Goal: Task Accomplishment & Management: Manage account settings

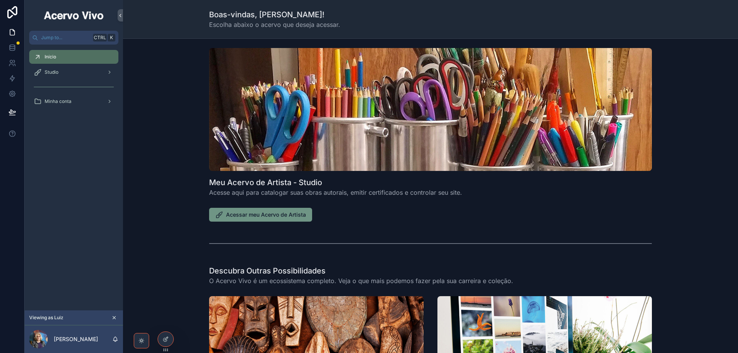
click at [282, 216] on span "Acessar meu Acervo de Artista" at bounding box center [266, 215] width 80 height 8
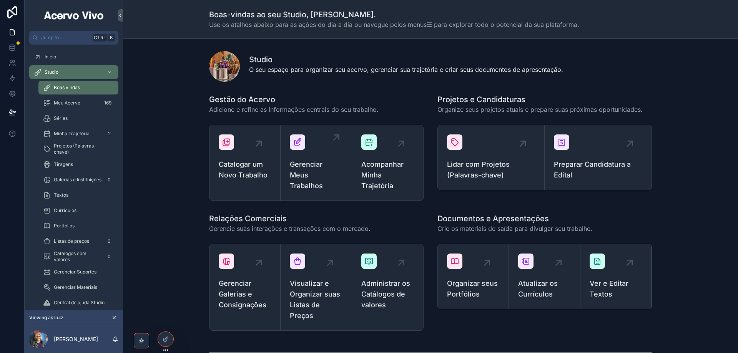
click at [306, 171] on span "Gerenciar Meus Trabalhos" at bounding box center [316, 175] width 52 height 32
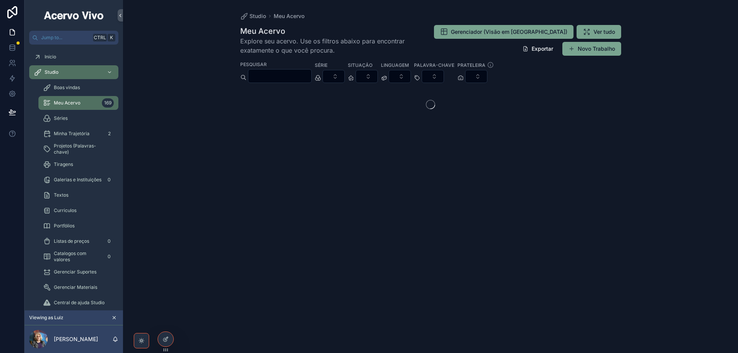
click at [301, 76] on input "scrollable content" at bounding box center [279, 76] width 63 height 11
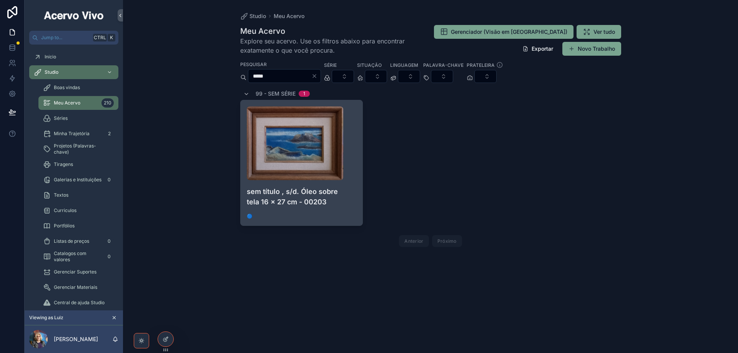
type input "*****"
click at [350, 198] on h4 "sem título , s/d. Óleo sobre tela 16 x 27 cm - 00203" at bounding box center [302, 196] width 110 height 21
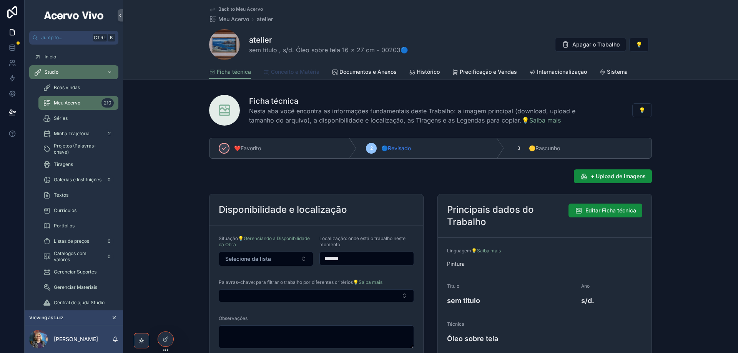
click at [301, 72] on span "Conceito e Matéria" at bounding box center [295, 72] width 48 height 8
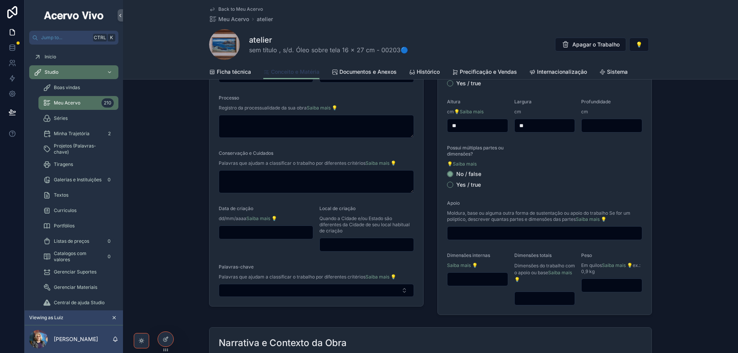
scroll to position [154, 0]
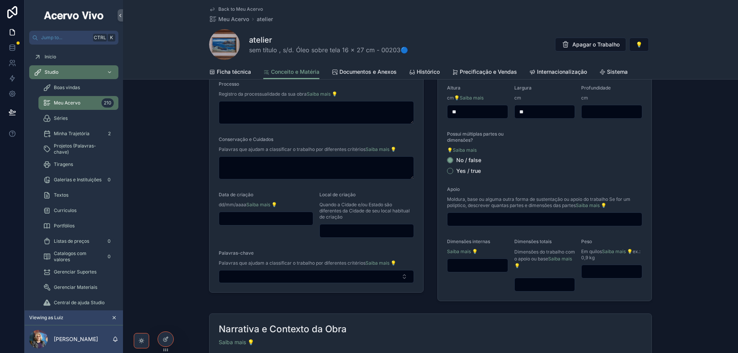
click at [545, 287] on input "scrollable content" at bounding box center [545, 285] width 60 height 11
type input "**********"
click at [240, 72] on span "Ficha técnica" at bounding box center [234, 72] width 34 height 8
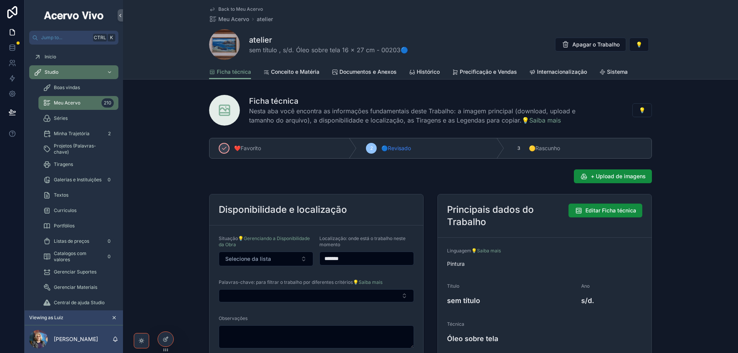
click at [230, 7] on span "Back to Meu Acervo" at bounding box center [240, 9] width 45 height 6
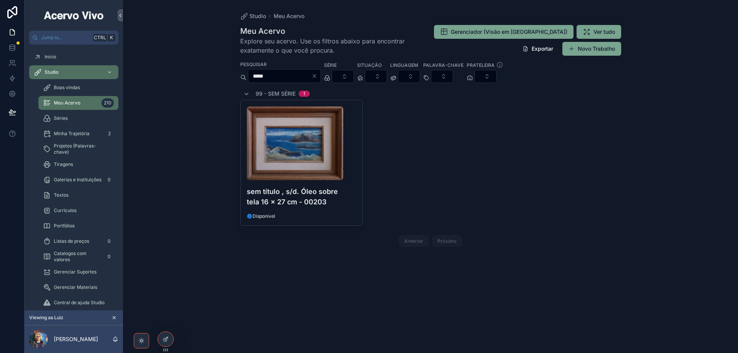
click at [316, 77] on icon "Clear" at bounding box center [314, 76] width 3 height 3
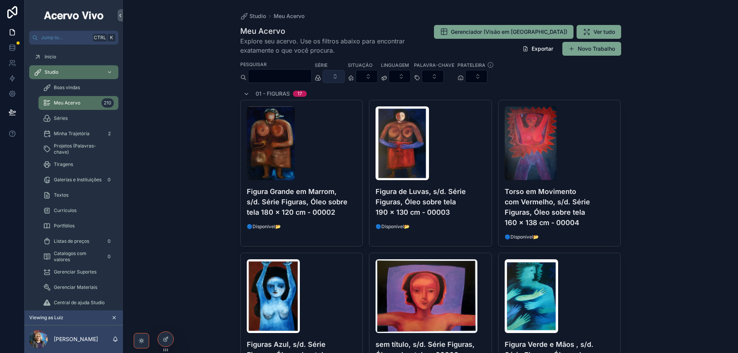
drag, startPoint x: 353, startPoint y: 75, endPoint x: 355, endPoint y: 80, distance: 5.7
click at [345, 76] on button "Select Button" at bounding box center [334, 76] width 22 height 13
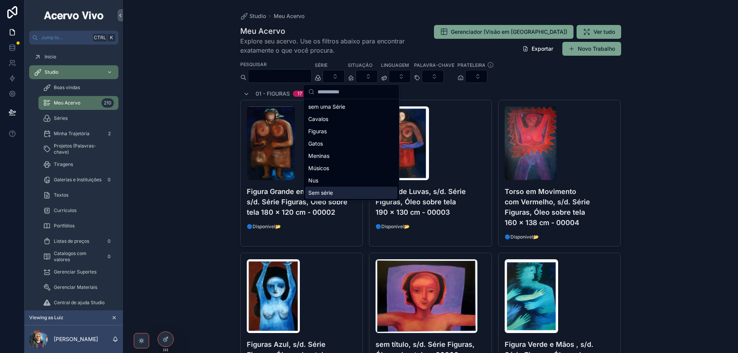
click at [337, 195] on div "Sem série" at bounding box center [351, 193] width 92 height 12
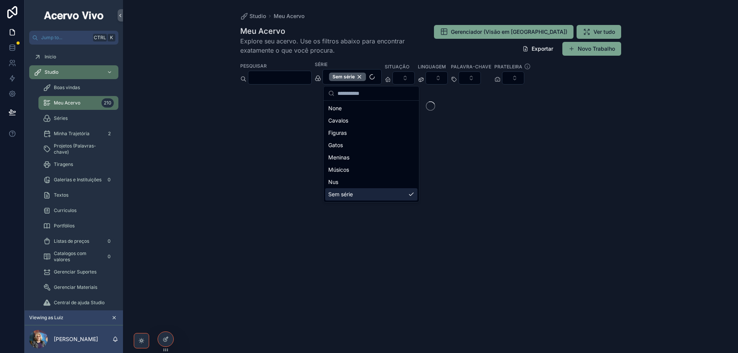
click at [212, 68] on div "Studio Meu Acervo Meu Acervo Explore seu acervo. Use os filtros abaixo para enc…" at bounding box center [430, 176] width 615 height 353
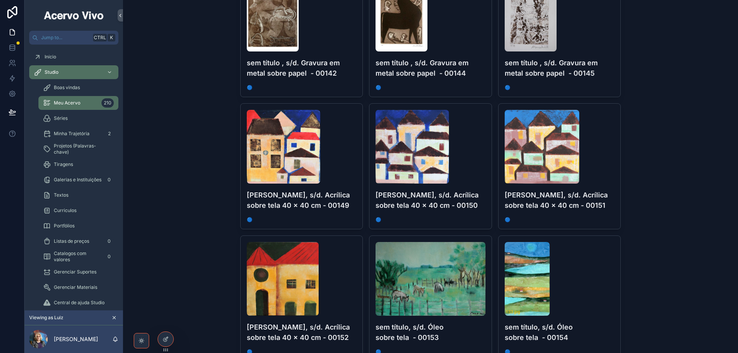
scroll to position [4402, 0]
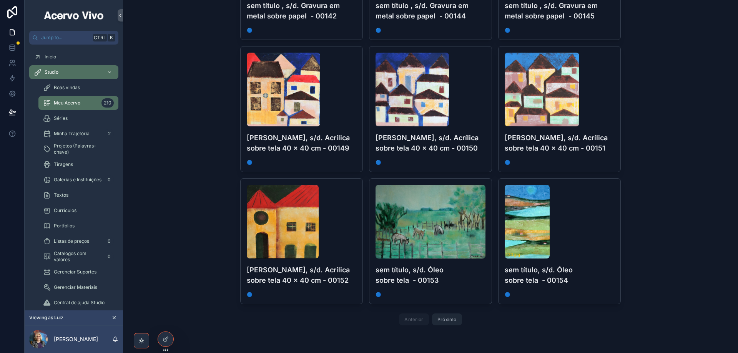
click at [445, 323] on button "Próximo" at bounding box center [447, 320] width 30 height 12
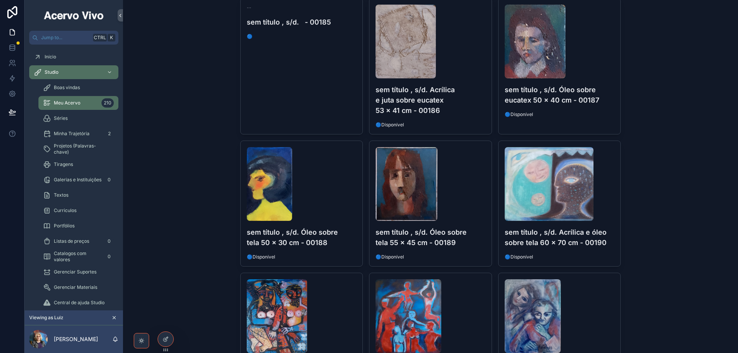
scroll to position [577, 0]
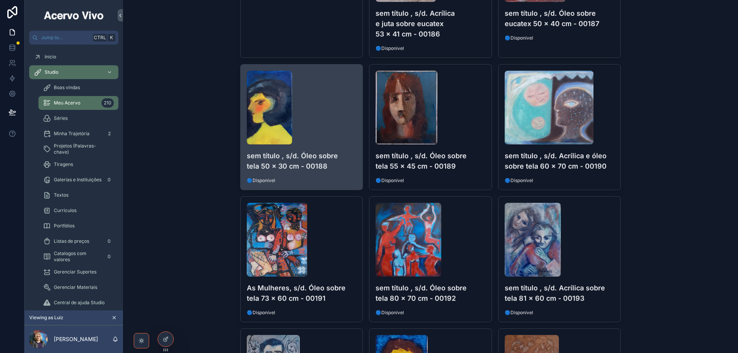
click at [329, 116] on div "scrollable content" at bounding box center [302, 108] width 110 height 74
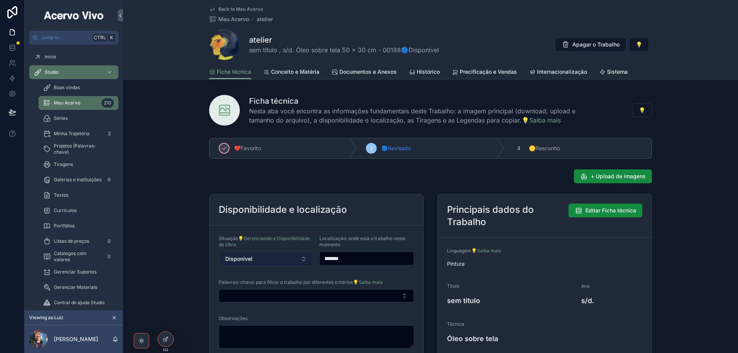
click at [271, 263] on button "Disponível" at bounding box center [266, 259] width 95 height 15
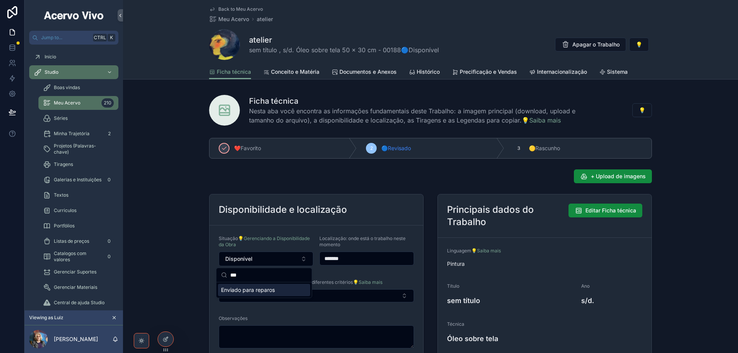
type input "***"
click at [261, 291] on span "Enviado para reparos" at bounding box center [248, 290] width 54 height 8
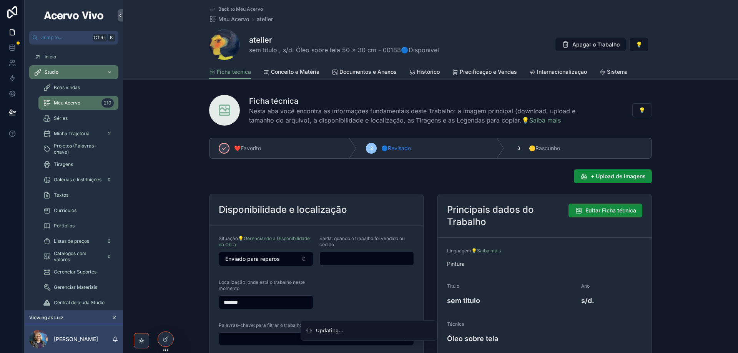
drag, startPoint x: 241, startPoint y: 301, endPoint x: 215, endPoint y: 299, distance: 27.0
click at [215, 299] on form "Situação 💡Gerenciando a Disponibilidade da Obra Enviado para reparos Saída: qua…" at bounding box center [317, 313] width 214 height 175
type input "*****"
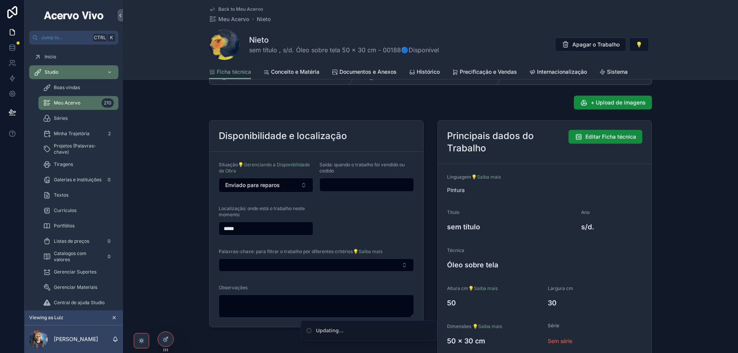
scroll to position [154, 0]
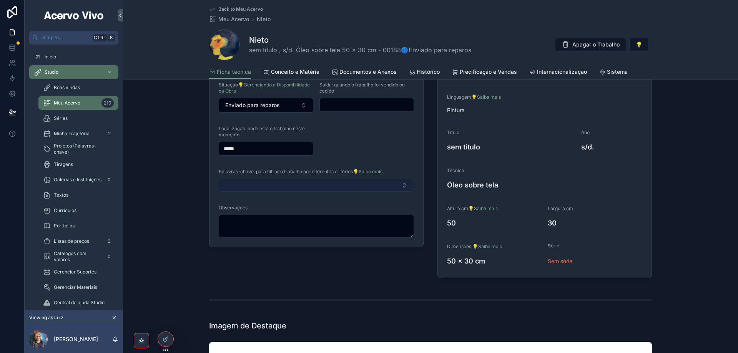
click at [258, 184] on button "Select Button" at bounding box center [316, 185] width 195 height 13
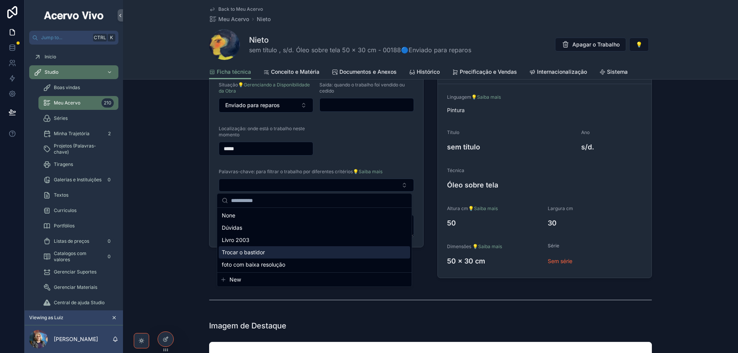
click at [285, 252] on div "Trocar o bastidor" at bounding box center [314, 252] width 191 height 12
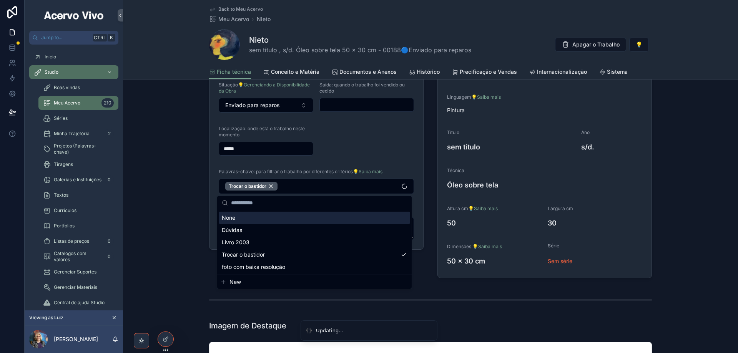
click at [376, 135] on form "Situação 💡Gerenciando a Disponibilidade da Obra Enviado para reparos Saída: qua…" at bounding box center [317, 161] width 214 height 178
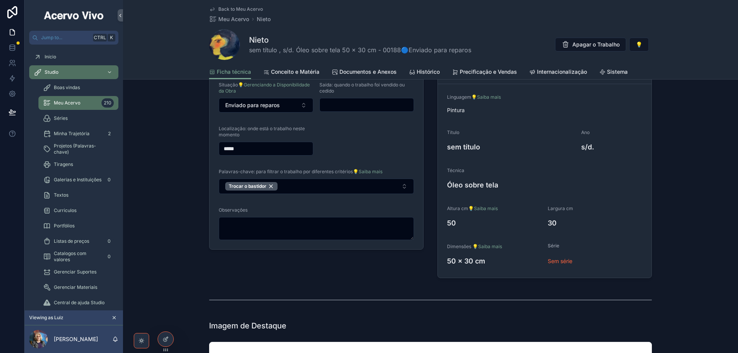
click at [245, 9] on span "Back to Meu Acervo" at bounding box center [240, 9] width 45 height 6
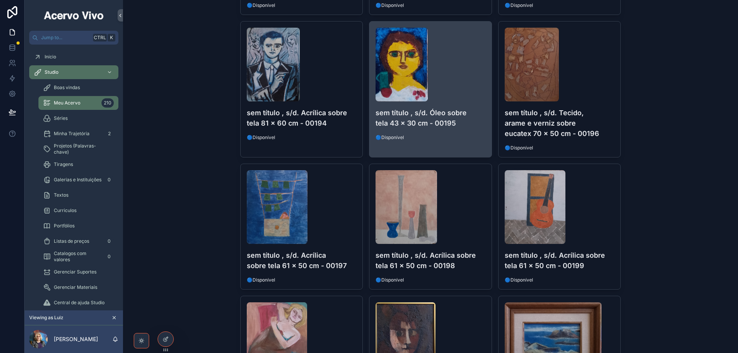
scroll to position [961, 0]
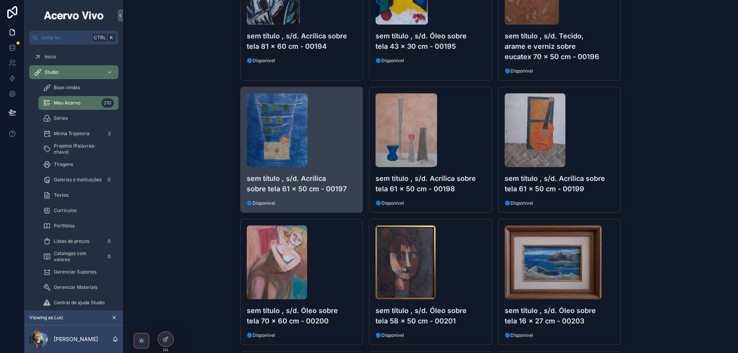
click at [337, 157] on div "scrollable content" at bounding box center [302, 130] width 110 height 74
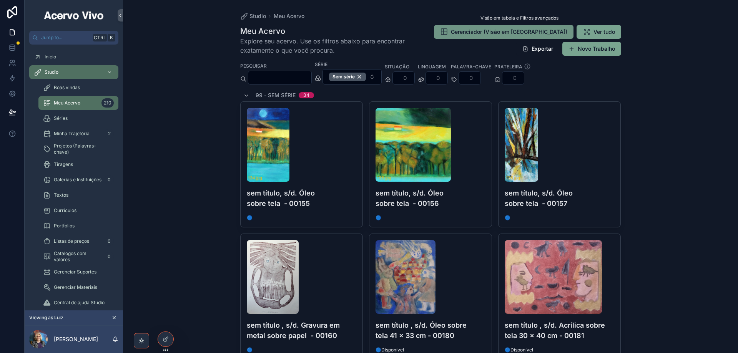
click at [501, 27] on button "Gerenciador (Visão em [GEOGRAPHIC_DATA])" at bounding box center [504, 32] width 140 height 14
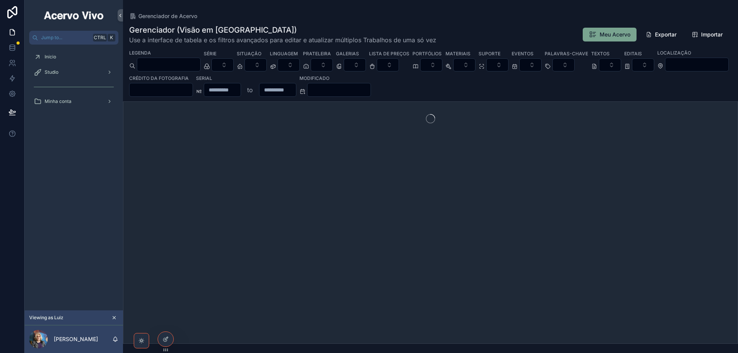
click at [195, 65] on input "scrollable content" at bounding box center [168, 64] width 63 height 11
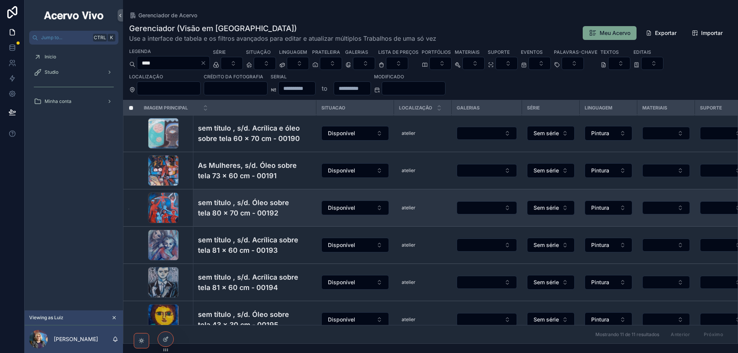
scroll to position [205, 0]
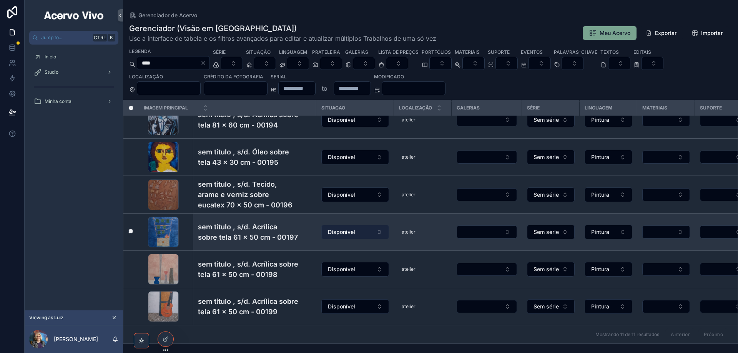
type input "****"
click at [354, 228] on span "Disponível" at bounding box center [341, 232] width 27 height 8
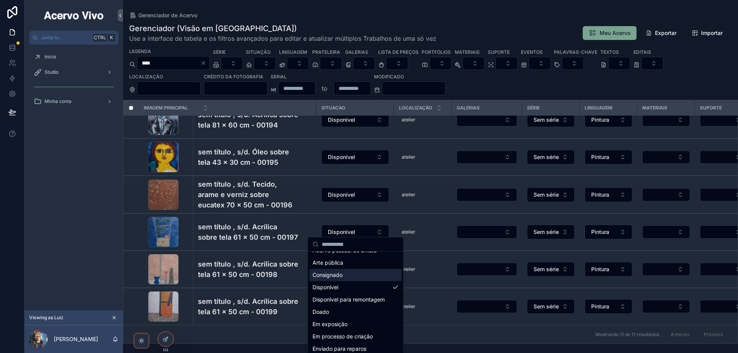
scroll to position [77, 0]
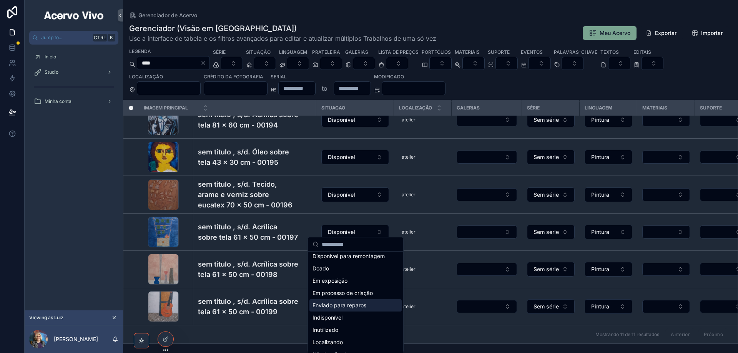
click at [346, 304] on span "Enviado para reparos" at bounding box center [340, 306] width 54 height 8
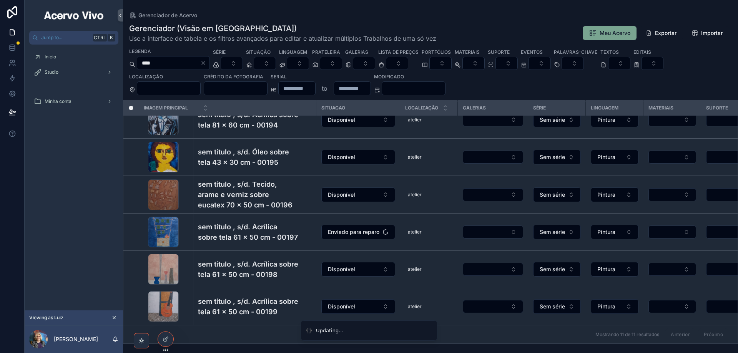
scroll to position [0, 0]
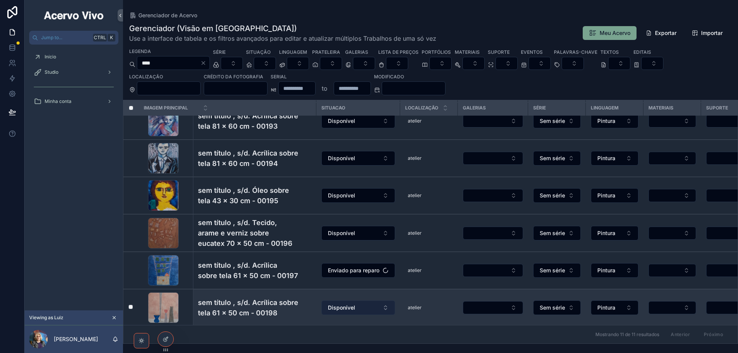
click at [364, 301] on button "Disponível" at bounding box center [358, 308] width 74 height 15
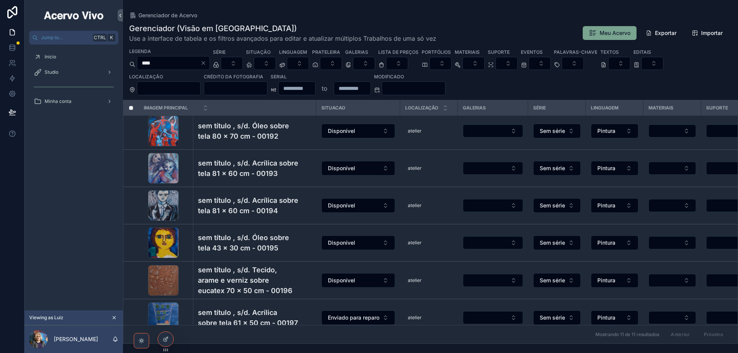
scroll to position [205, 0]
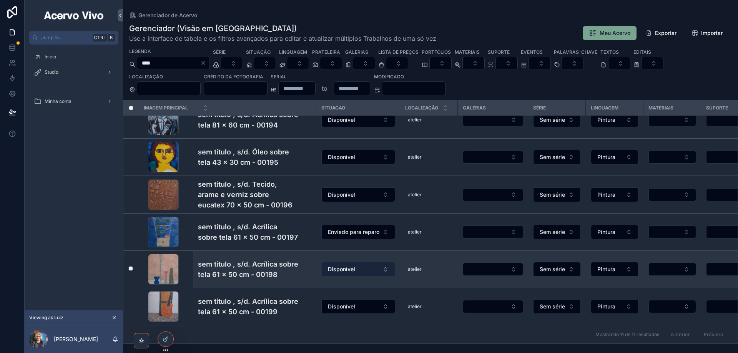
click at [355, 268] on button "Disponível" at bounding box center [358, 269] width 74 height 15
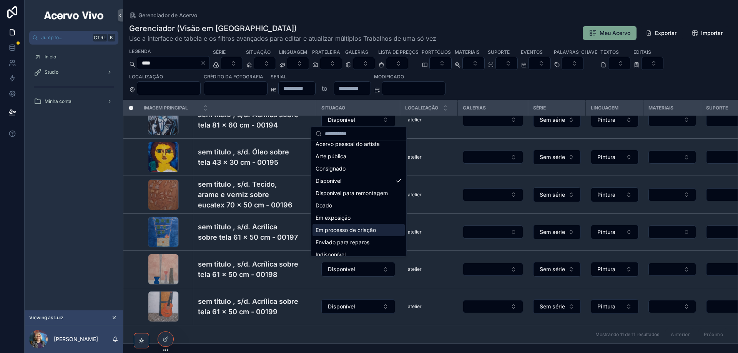
scroll to position [38, 0]
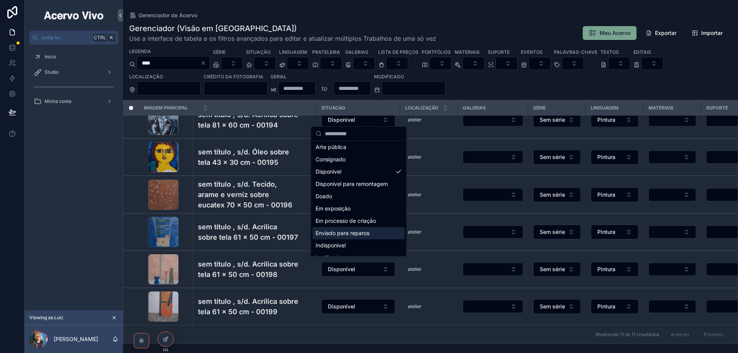
click at [359, 234] on span "Enviado para reparos" at bounding box center [343, 234] width 54 height 8
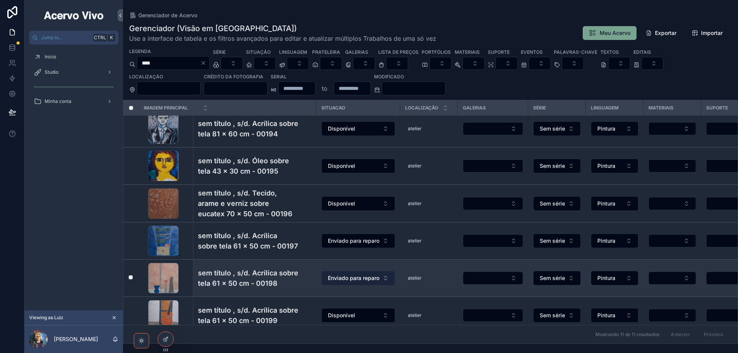
scroll to position [205, 0]
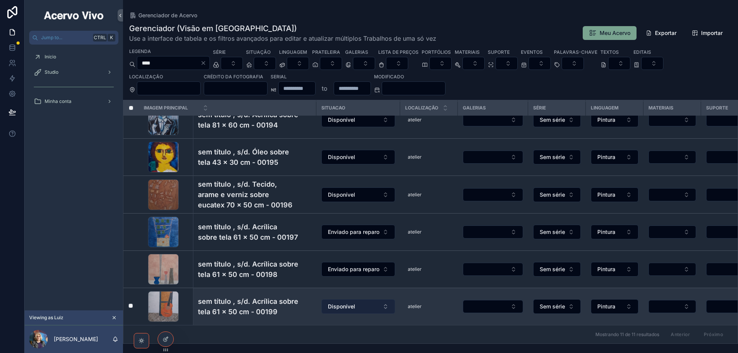
click at [362, 304] on button "Disponível" at bounding box center [358, 306] width 74 height 15
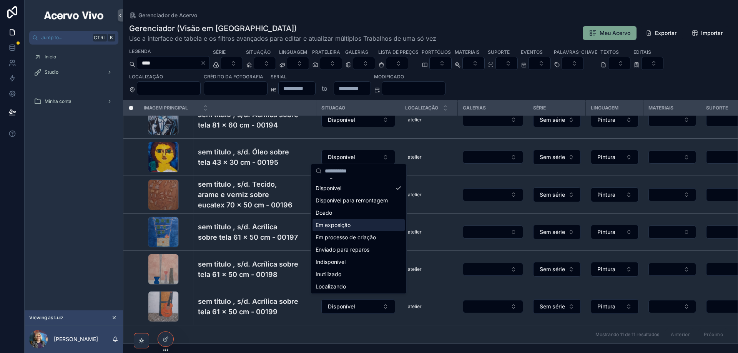
scroll to position [115, 0]
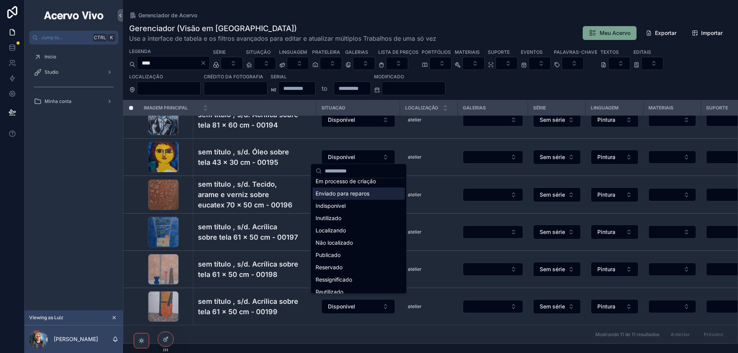
click at [362, 194] on span "Enviado para reparos" at bounding box center [343, 194] width 54 height 8
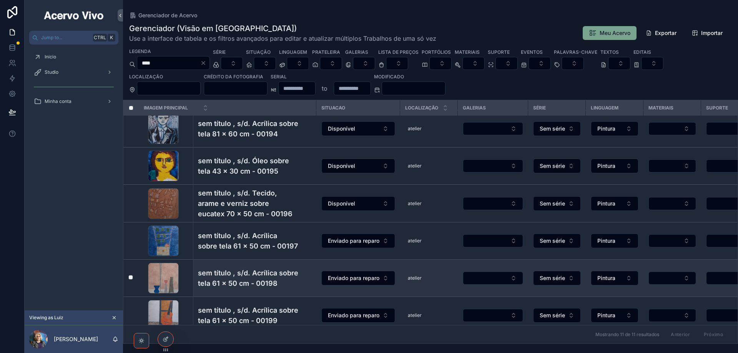
scroll to position [205, 0]
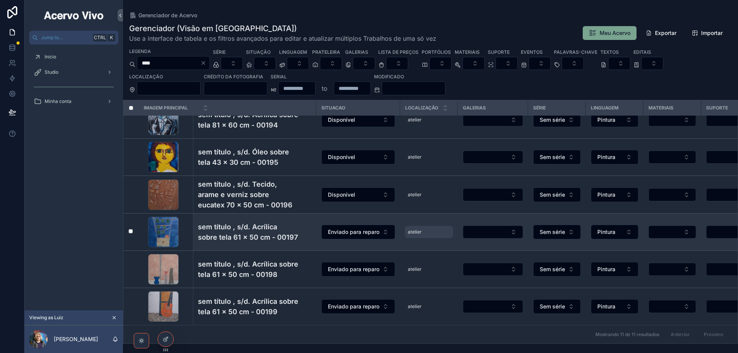
click at [416, 229] on span "atelier" at bounding box center [415, 232] width 14 height 6
click at [421, 230] on span "atelier" at bounding box center [415, 232] width 14 height 6
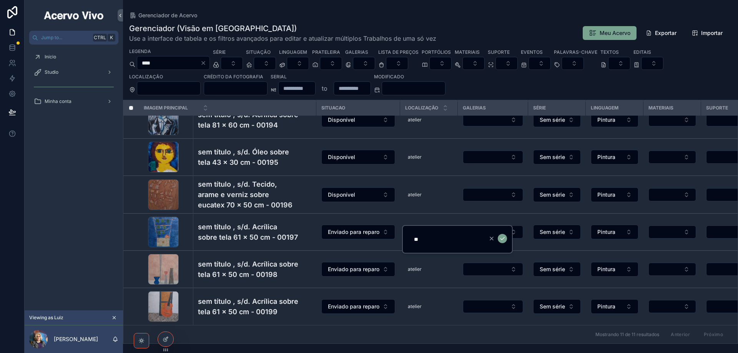
type input "*****"
click at [503, 239] on icon "scrollable content" at bounding box center [502, 239] width 6 height 6
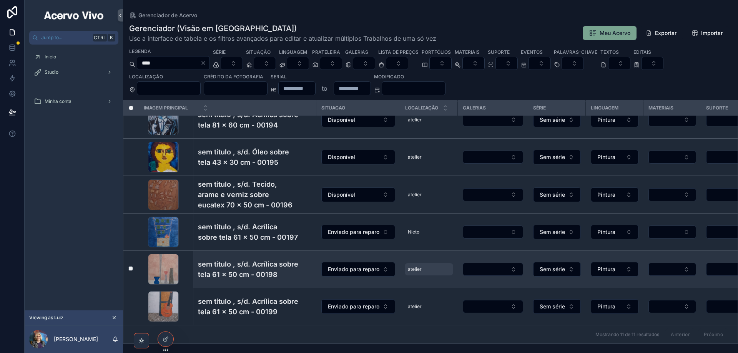
click at [418, 266] on span "atelier" at bounding box center [415, 269] width 14 height 6
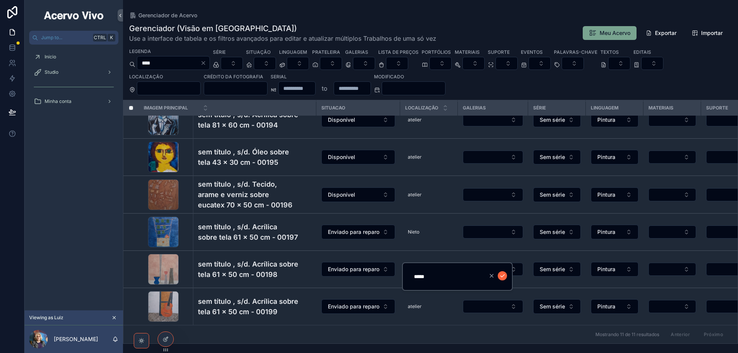
type input "*****"
click at [502, 276] on icon "scrollable content" at bounding box center [502, 276] width 6 height 6
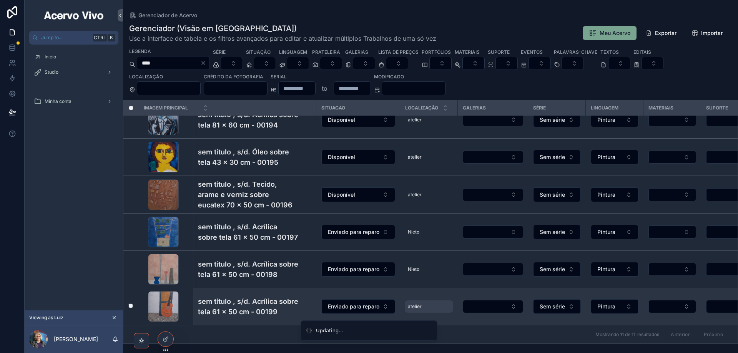
click at [419, 304] on span "atelier" at bounding box center [415, 307] width 14 height 6
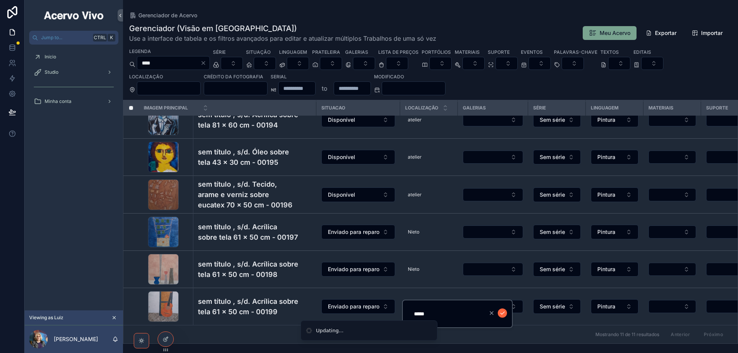
type input "*****"
click at [504, 313] on icon "scrollable content" at bounding box center [502, 313] width 6 height 6
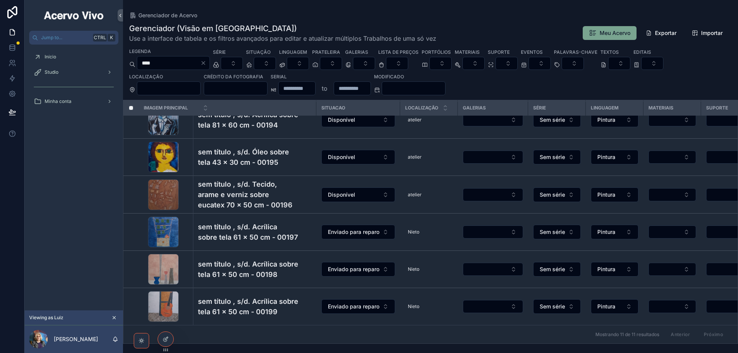
drag, startPoint x: 161, startPoint y: 64, endPoint x: 133, endPoint y: 64, distance: 28.1
click at [133, 64] on div "****" at bounding box center [169, 63] width 81 height 14
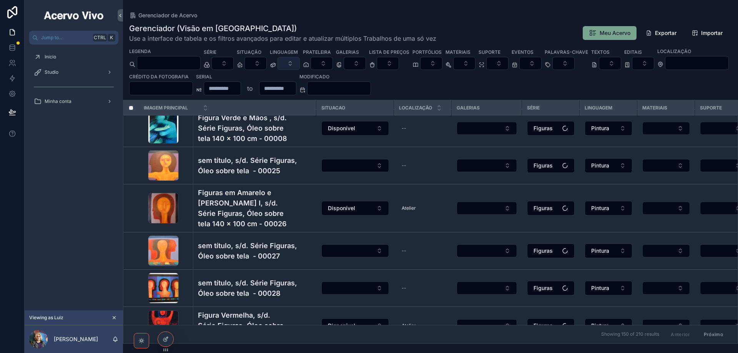
click at [300, 63] on button "Select Button" at bounding box center [289, 63] width 22 height 13
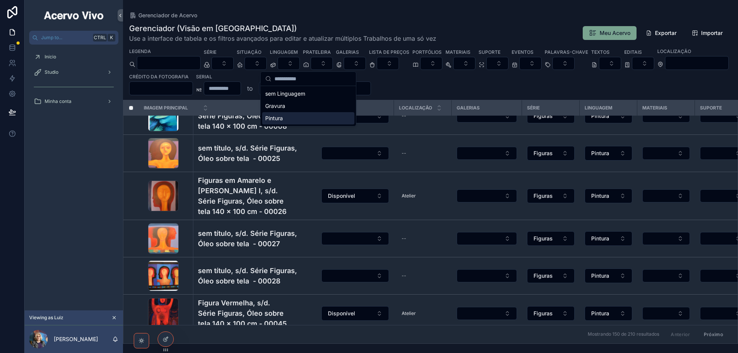
click at [308, 118] on div "Pintura" at bounding box center [308, 118] width 92 height 12
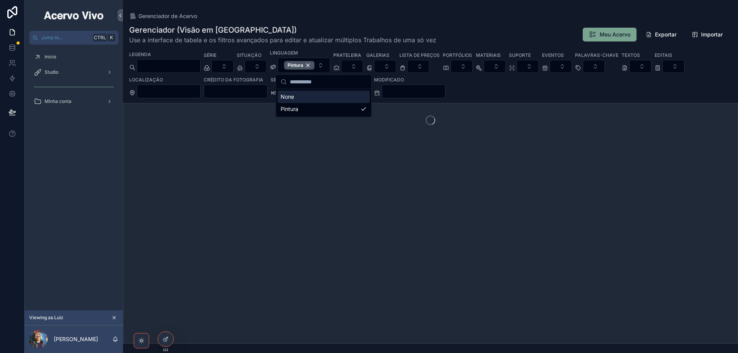
click at [298, 22] on div "Gerenciador (Visão em Tabela) Use a interface de tabela e os filtros avançados …" at bounding box center [430, 182] width 615 height 324
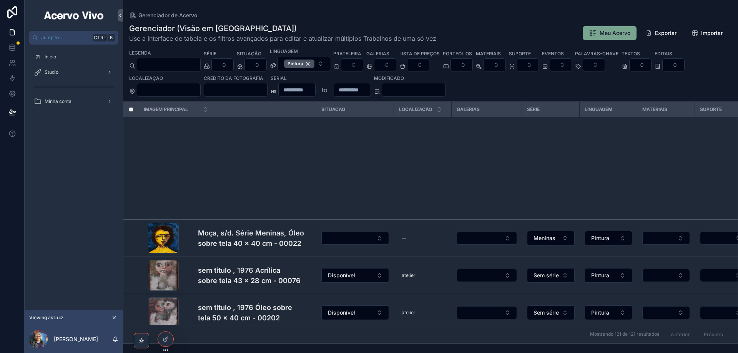
scroll to position [1613, 0]
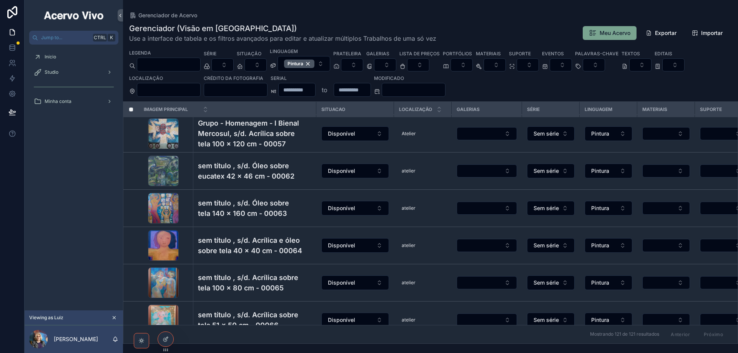
scroll to position [1591, 0]
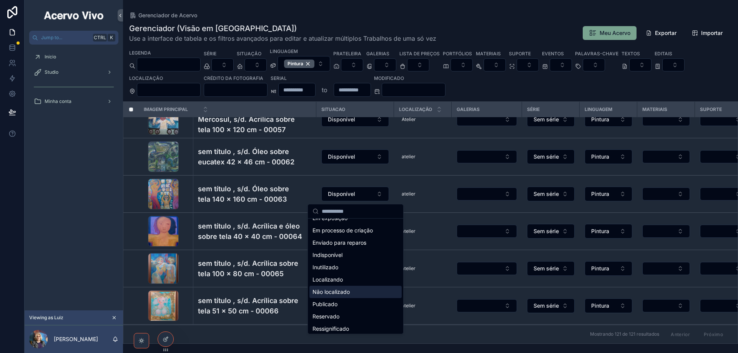
scroll to position [69, 0]
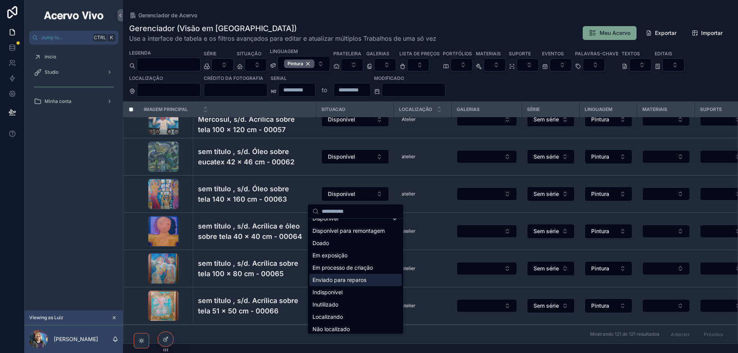
click at [351, 277] on span "Enviado para reparos" at bounding box center [340, 280] width 54 height 8
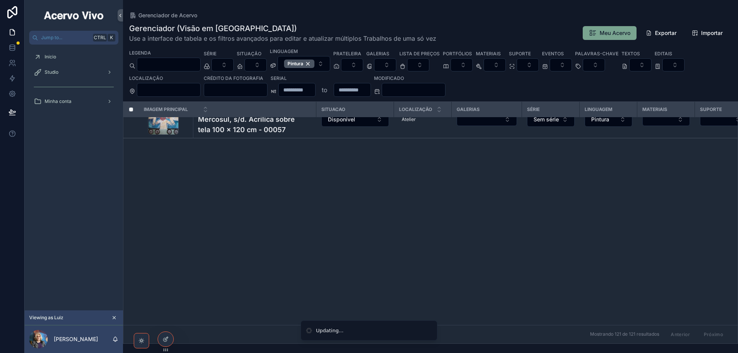
scroll to position [1339, 0]
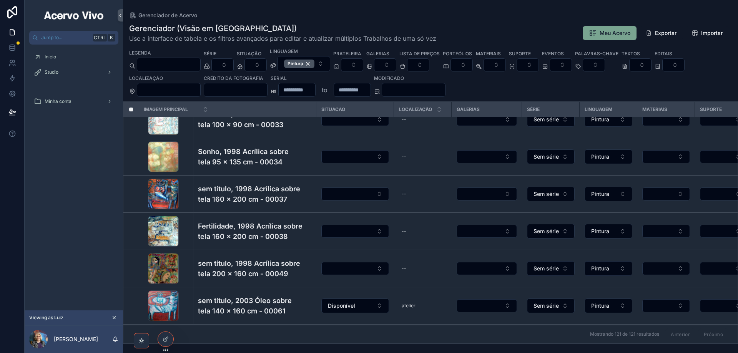
click at [164, 65] on input "scrollable content" at bounding box center [168, 64] width 63 height 11
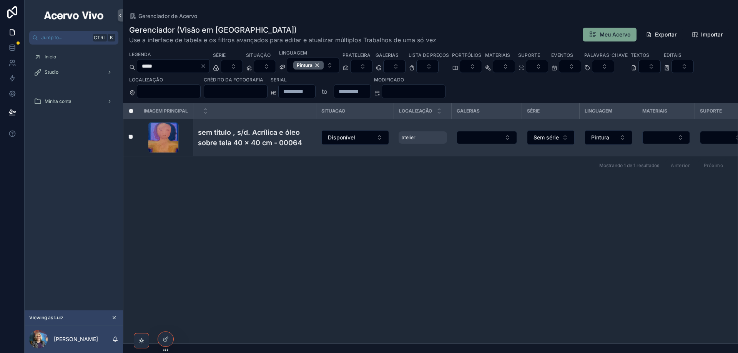
type input "*****"
click at [409, 136] on span "atelier" at bounding box center [409, 138] width 14 height 6
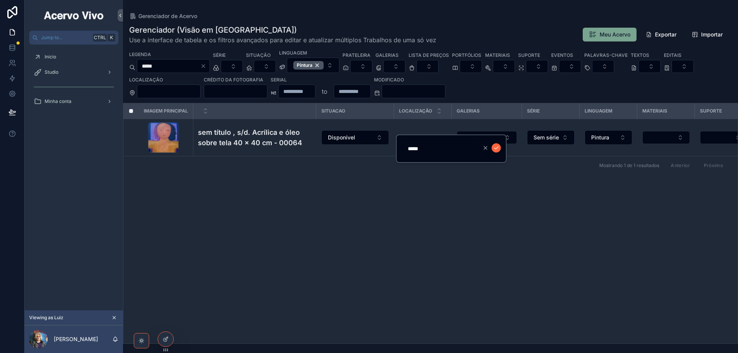
type input "*****"
click at [494, 146] on icon "scrollable content" at bounding box center [496, 148] width 6 height 6
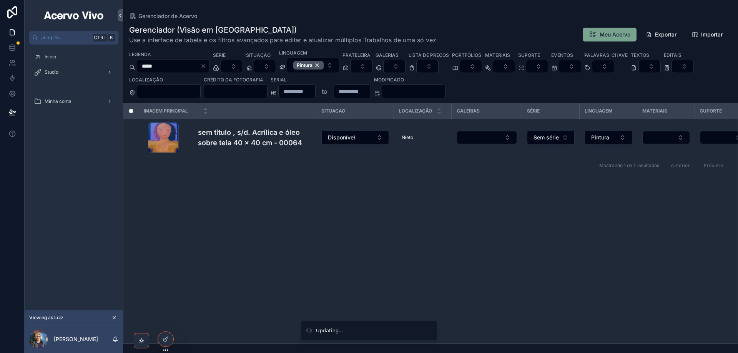
click at [206, 66] on icon "Clear" at bounding box center [203, 66] width 6 height 6
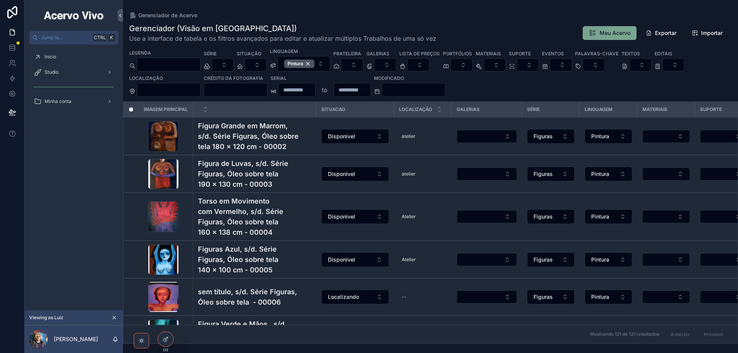
drag, startPoint x: 165, startPoint y: 65, endPoint x: 161, endPoint y: 69, distance: 5.7
click at [165, 65] on input "scrollable content" at bounding box center [168, 64] width 63 height 11
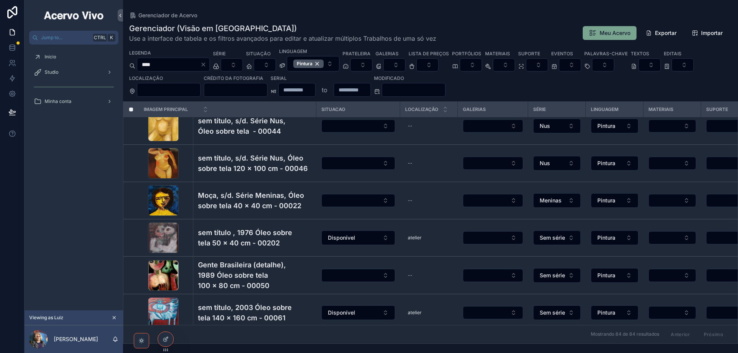
scroll to position [1000, 0]
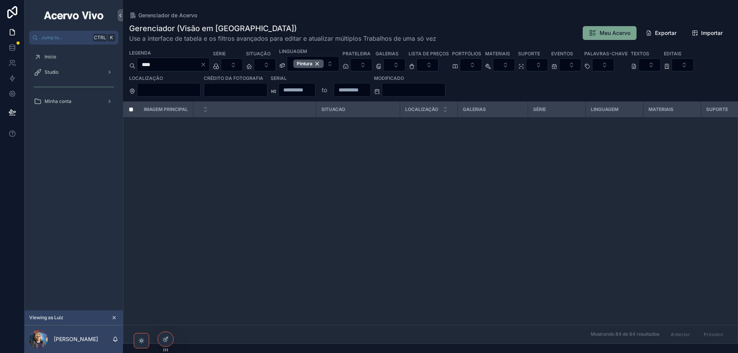
type input "****"
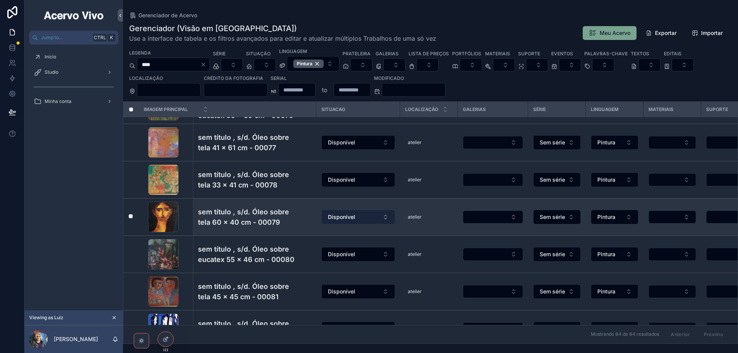
click at [351, 219] on span "Disponível" at bounding box center [341, 217] width 27 height 8
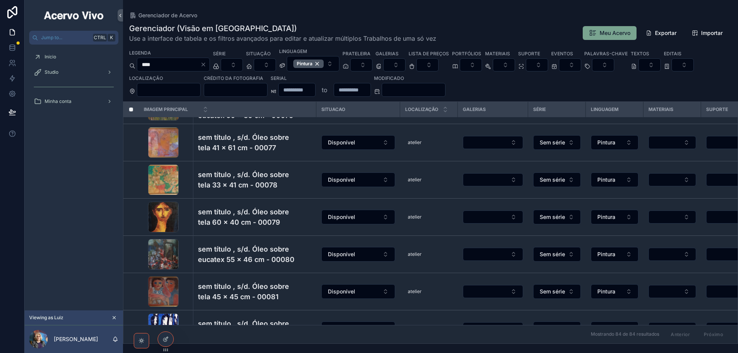
scroll to position [1251, 0]
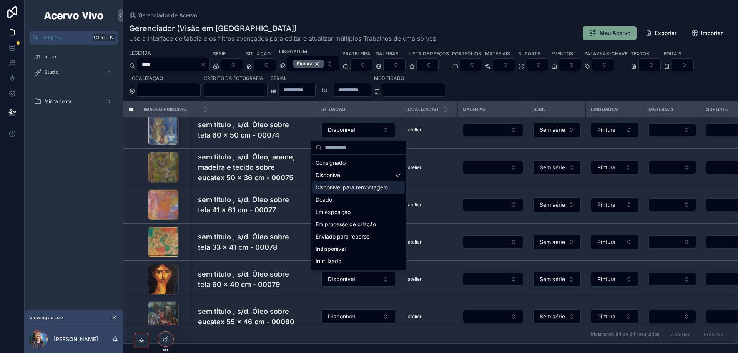
scroll to position [77, 0]
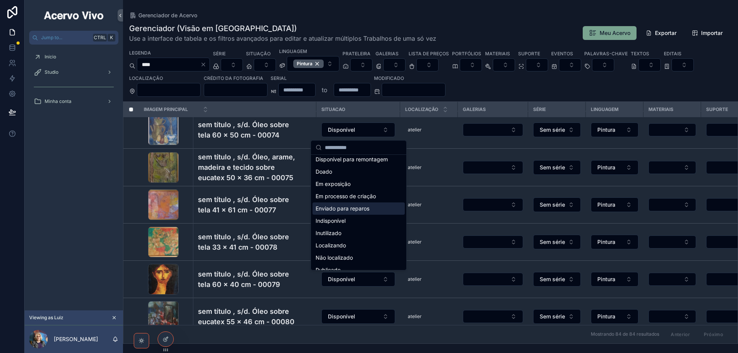
click at [347, 210] on span "Enviado para reparos" at bounding box center [343, 209] width 54 height 8
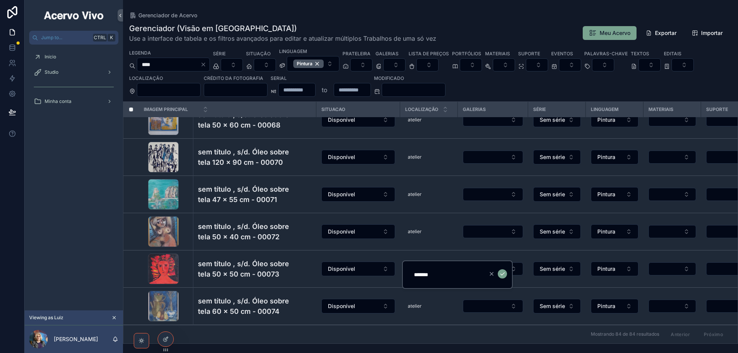
scroll to position [1568, 0]
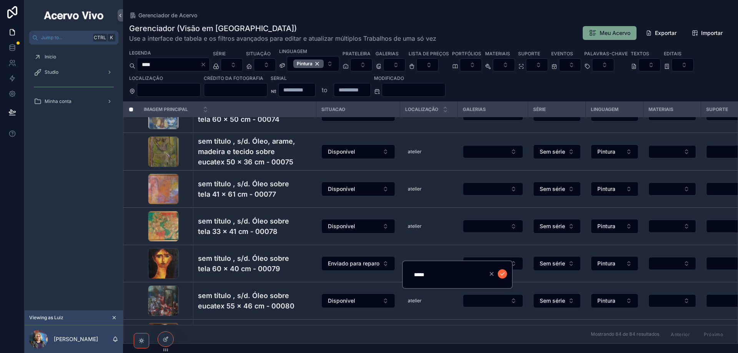
type input "*****"
click at [505, 275] on icon "scrollable content" at bounding box center [502, 274] width 6 height 6
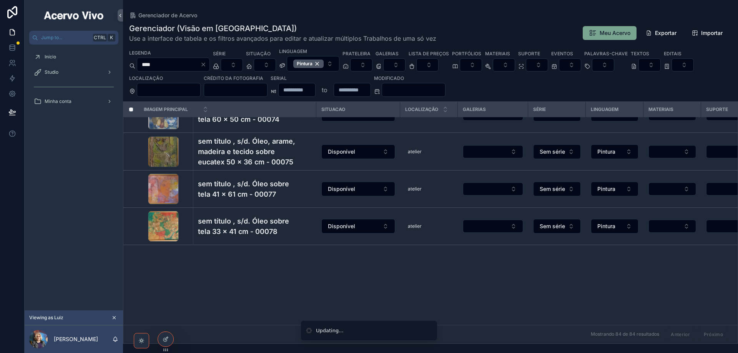
scroll to position [1046, 0]
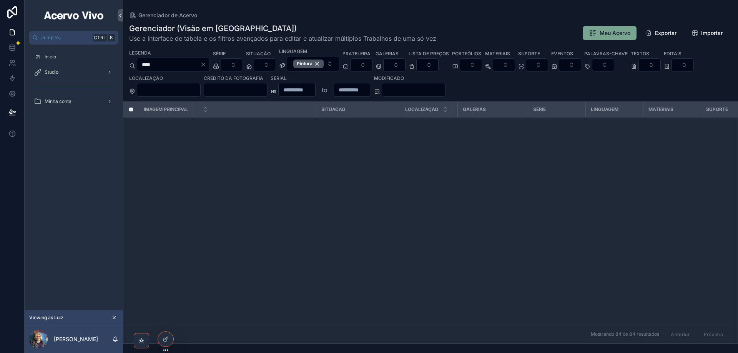
scroll to position [1046, 0]
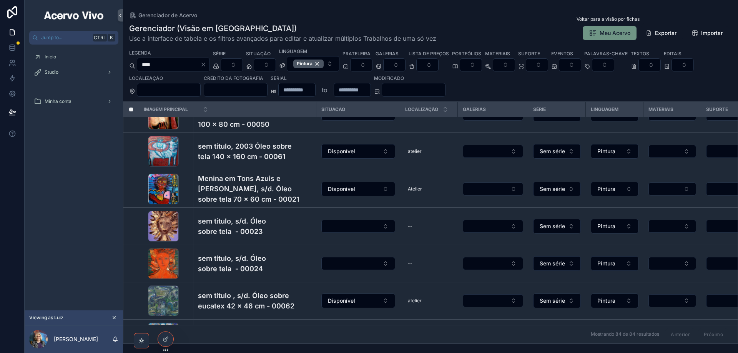
click at [609, 32] on span "Meu Acervo" at bounding box center [615, 33] width 31 height 8
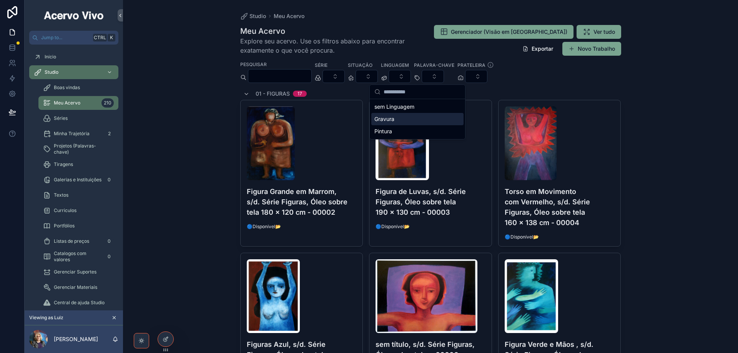
click at [403, 123] on div "Gravura" at bounding box center [417, 119] width 92 height 12
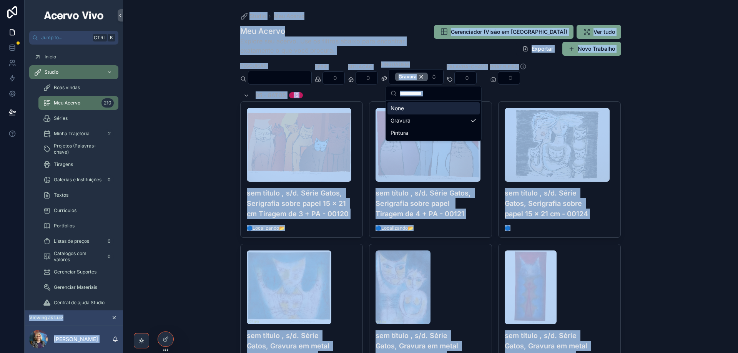
click at [416, 33] on h1 "Meu Acervo" at bounding box center [328, 31] width 176 height 11
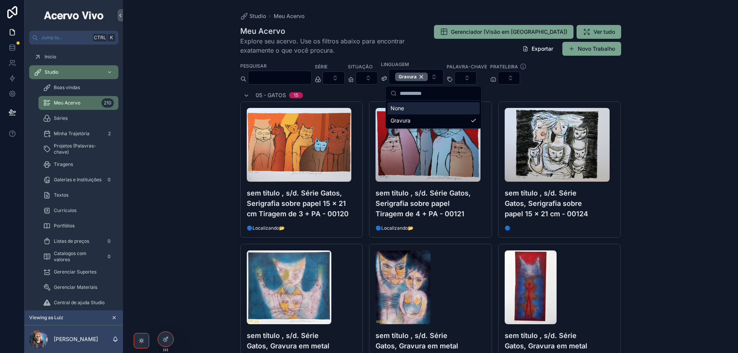
click at [416, 33] on h1 "Meu Acervo" at bounding box center [328, 31] width 176 height 11
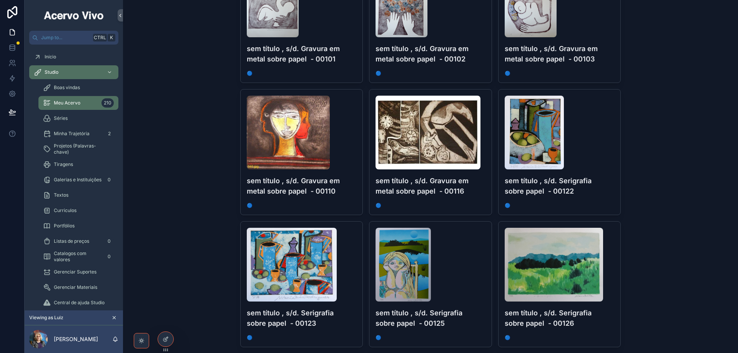
scroll to position [2776, 0]
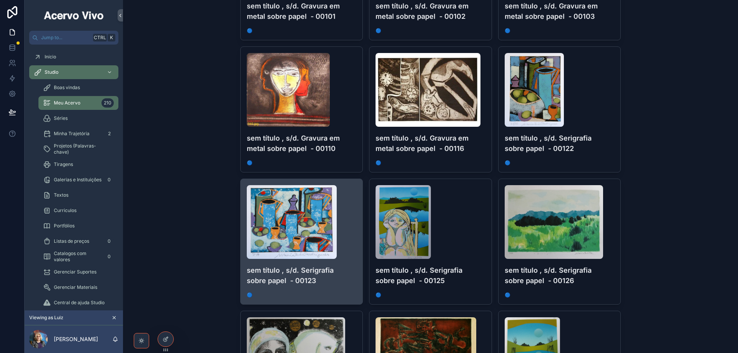
click at [335, 282] on h4 "sem título , s/d. Serigrafia sobre papel - 00123" at bounding box center [302, 275] width 110 height 21
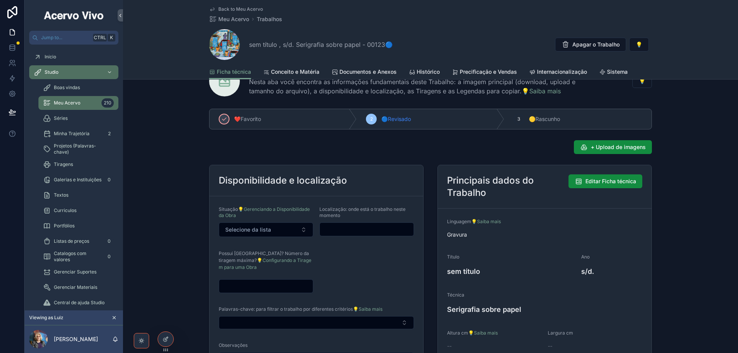
scroll to position [77, 0]
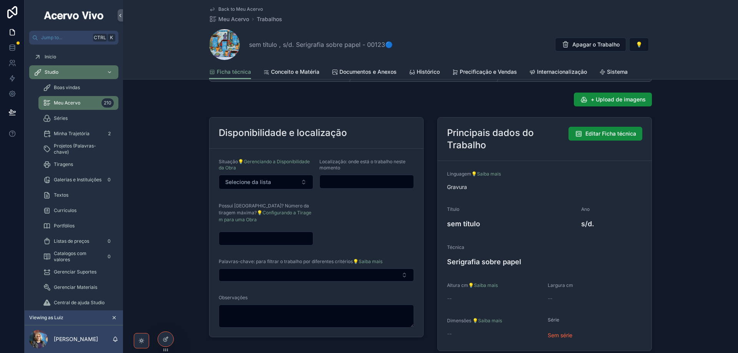
click at [259, 232] on div "scrollable content" at bounding box center [266, 239] width 95 height 14
click at [260, 236] on input "scrollable content" at bounding box center [266, 238] width 94 height 11
type input "*"
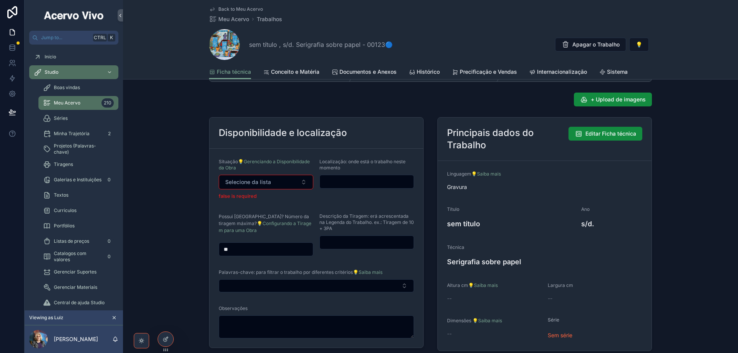
type input "**"
type input "**********"
click at [267, 184] on span "Selecione da lista" at bounding box center [248, 182] width 46 height 8
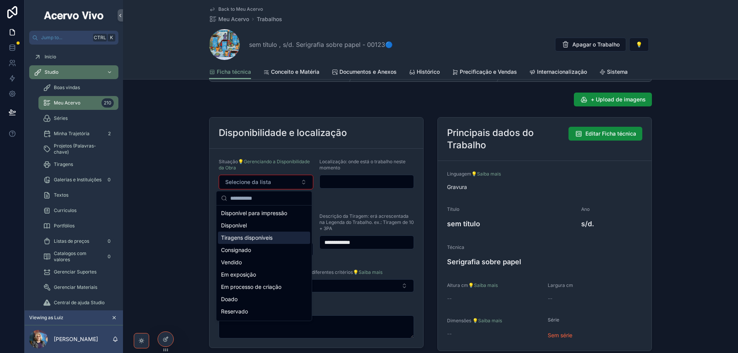
click at [267, 237] on span "Tiragens disponíveis" at bounding box center [247, 238] width 52 height 8
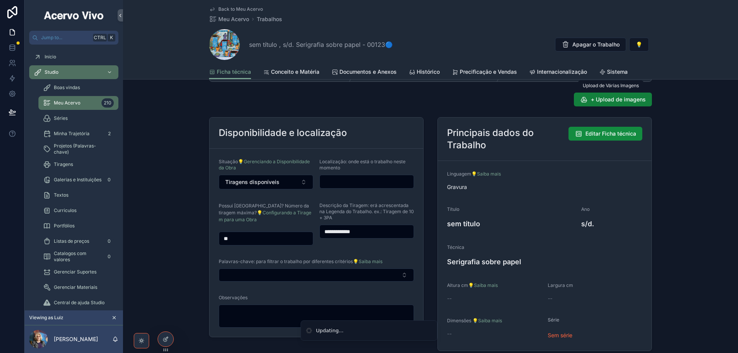
click at [604, 101] on span "+ Upload de imagens" at bounding box center [618, 100] width 55 height 8
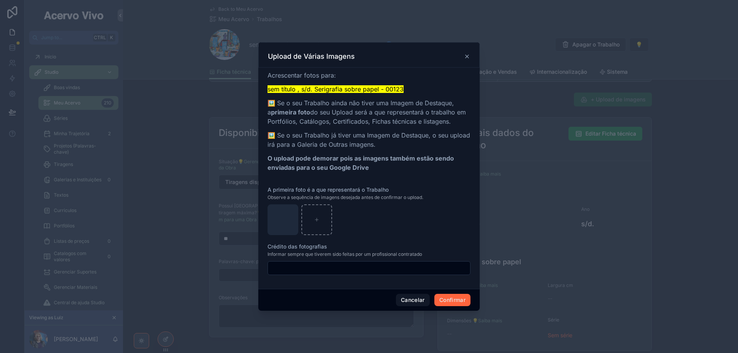
click at [455, 300] on button "Confirmar" at bounding box center [452, 300] width 36 height 12
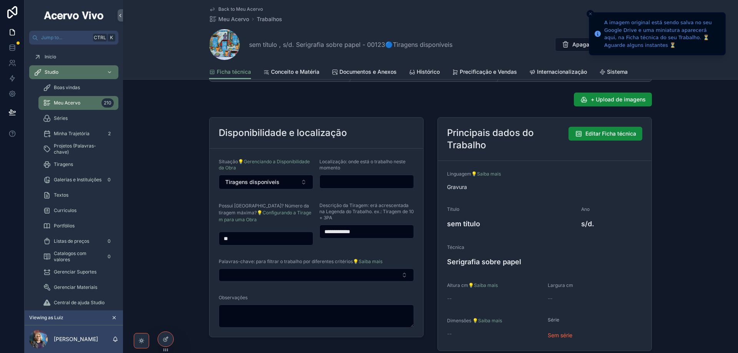
click at [235, 11] on span "Back to Meu Acervo" at bounding box center [240, 9] width 45 height 6
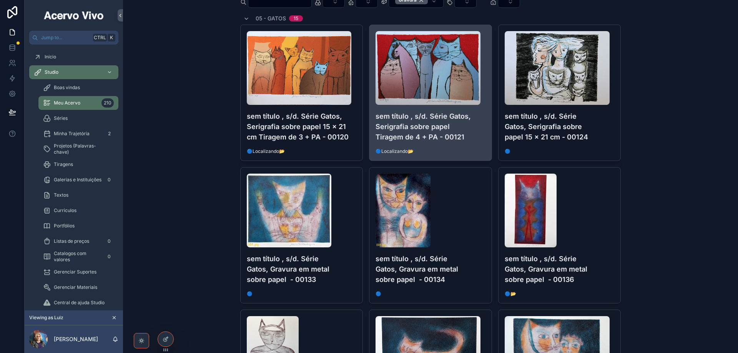
click at [421, 131] on h4 "sem título , s/d. Série Gatos, Serigrafia sobre papel Tiragem de 4 + PA - 00121" at bounding box center [431, 126] width 110 height 31
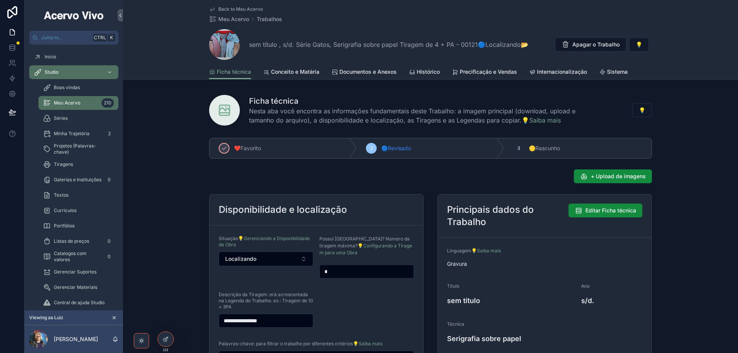
drag, startPoint x: 330, startPoint y: 272, endPoint x: 321, endPoint y: 273, distance: 9.3
click at [321, 273] on input "*" at bounding box center [367, 271] width 94 height 11
type input "**"
click at [253, 321] on input "**********" at bounding box center [266, 321] width 94 height 11
click at [266, 321] on input "**********" at bounding box center [266, 321] width 94 height 11
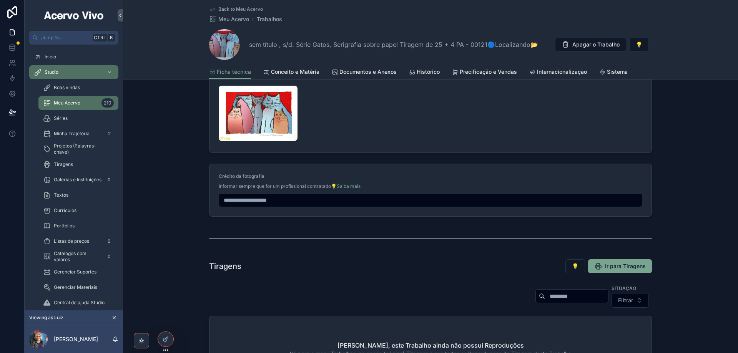
scroll to position [884, 0]
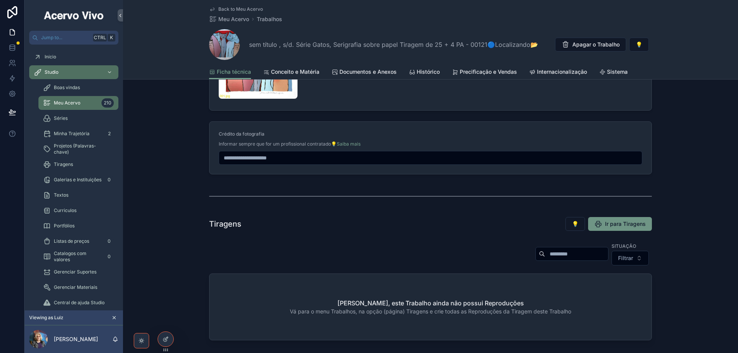
type input "**********"
click at [609, 224] on span "Ir para Tiragens" at bounding box center [625, 224] width 41 height 8
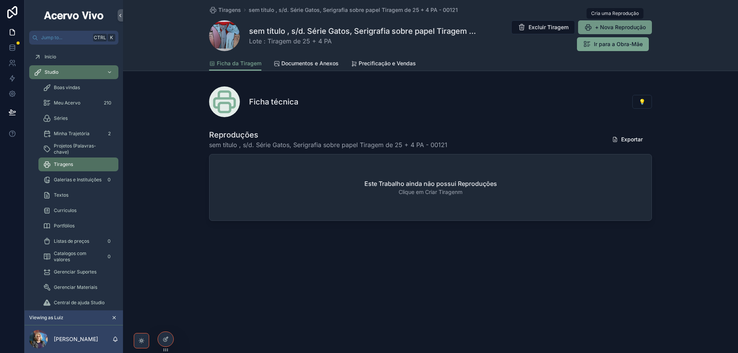
click at [611, 29] on span "+ Nova Reprodução" at bounding box center [620, 27] width 51 height 8
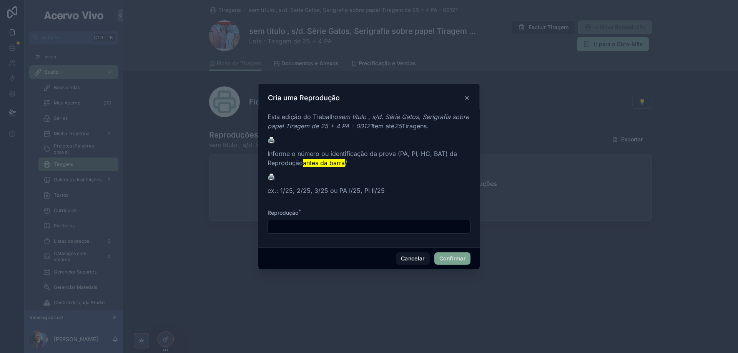
click at [321, 228] on input "text" at bounding box center [369, 226] width 202 height 11
type input "**"
click at [459, 258] on button "Confirmar" at bounding box center [452, 259] width 36 height 12
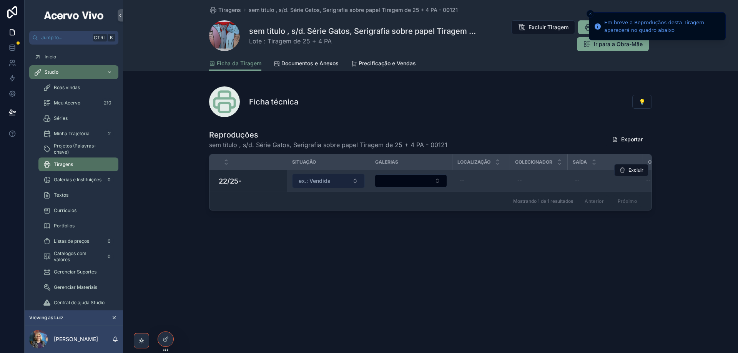
click at [314, 183] on span "ex.: Vendida" at bounding box center [315, 181] width 32 height 8
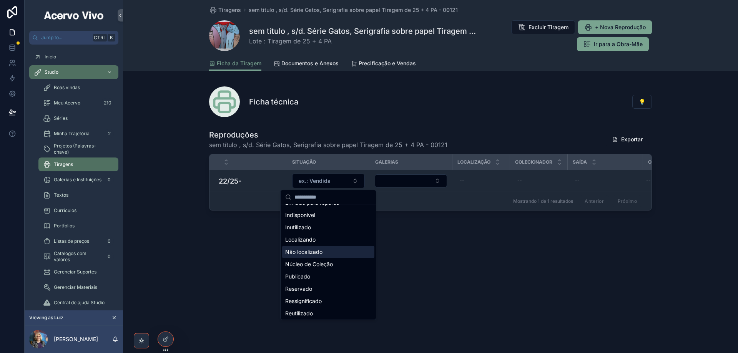
scroll to position [17, 0]
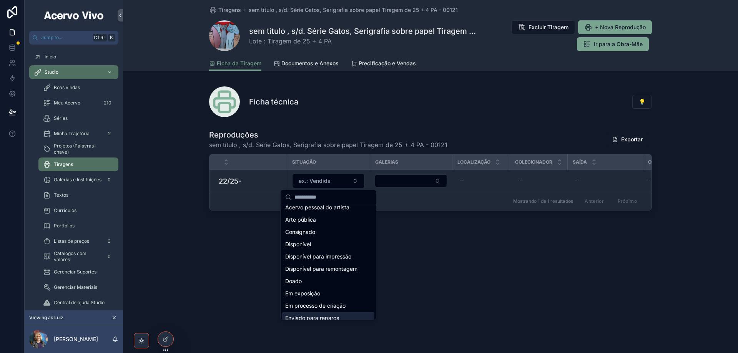
click at [330, 317] on span "Enviado para reparos" at bounding box center [312, 318] width 54 height 8
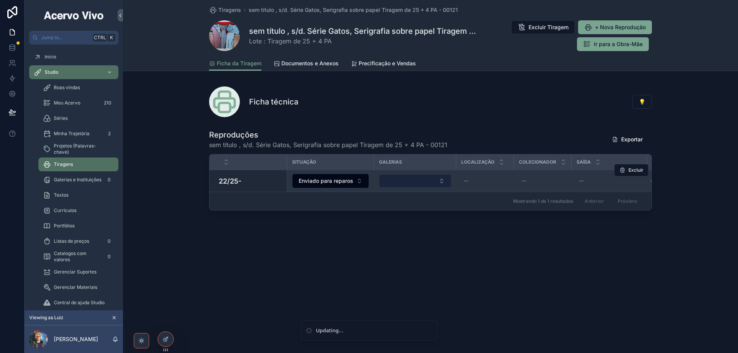
click at [396, 185] on button "Select Button" at bounding box center [415, 181] width 72 height 13
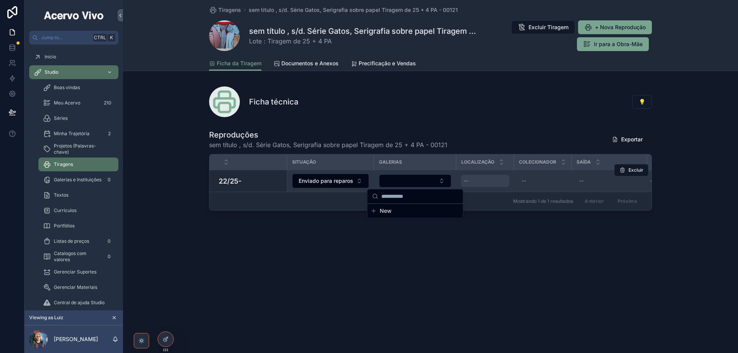
click at [470, 182] on div "--" at bounding box center [485, 181] width 48 height 12
click at [482, 181] on div "--" at bounding box center [485, 181] width 48 height 12
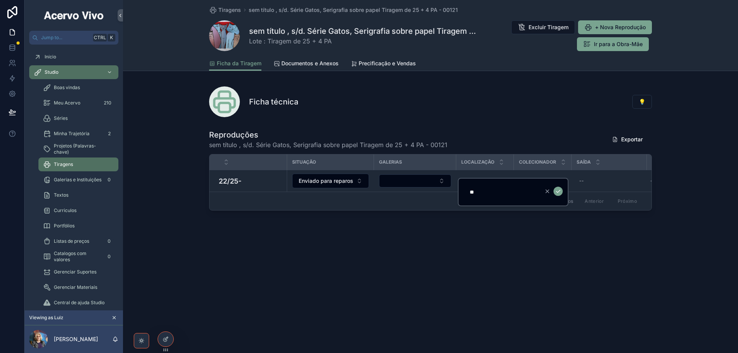
type input "***"
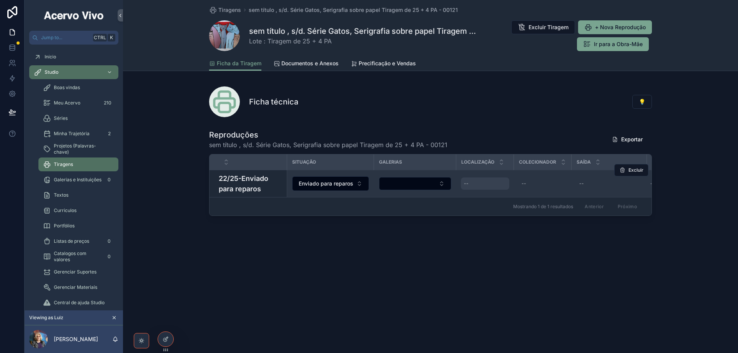
click at [477, 185] on div "--" at bounding box center [485, 184] width 48 height 12
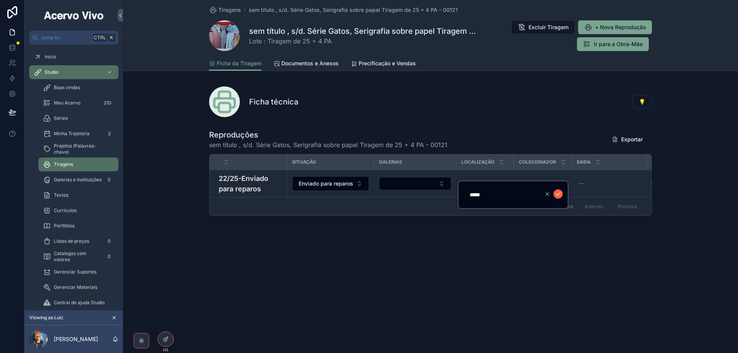
type input "*****"
click at [557, 193] on icon "scrollable content" at bounding box center [558, 194] width 6 height 6
click at [230, 11] on span "Tiragens" at bounding box center [229, 10] width 23 height 8
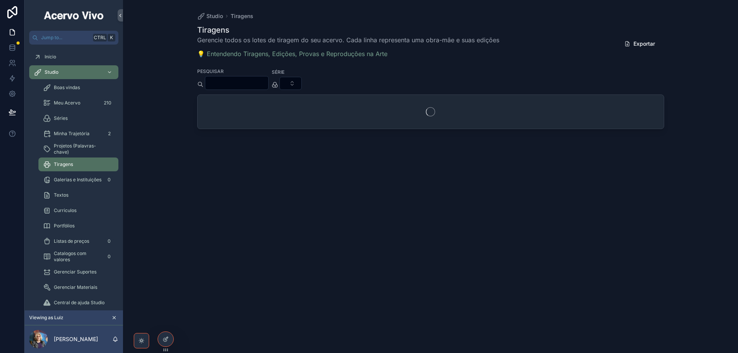
click at [253, 85] on input "scrollable content" at bounding box center [236, 83] width 63 height 11
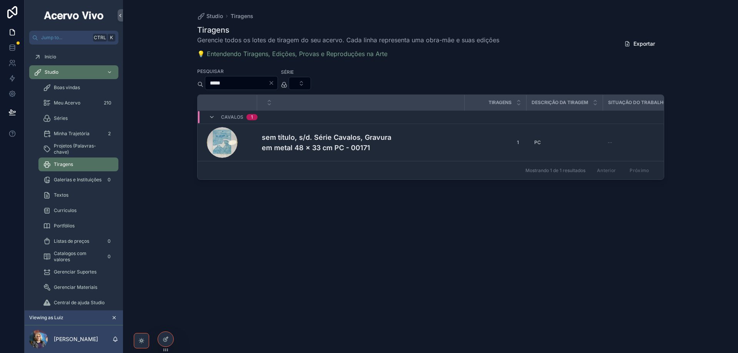
type input "*****"
click at [275, 82] on icon "Clear" at bounding box center [271, 83] width 6 height 6
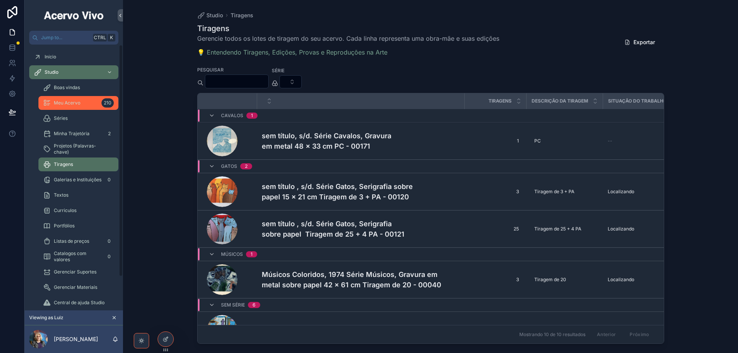
click at [61, 104] on span "Meu Acervo" at bounding box center [67, 103] width 27 height 6
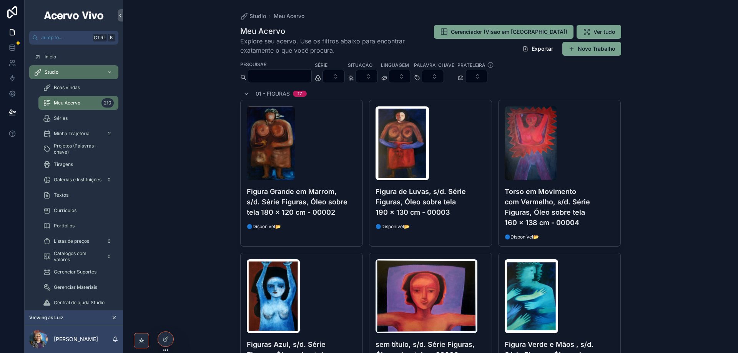
click at [411, 77] on button "Select Button" at bounding box center [400, 76] width 22 height 13
type input "***"
click at [409, 107] on div "Gravura" at bounding box center [417, 107] width 92 height 12
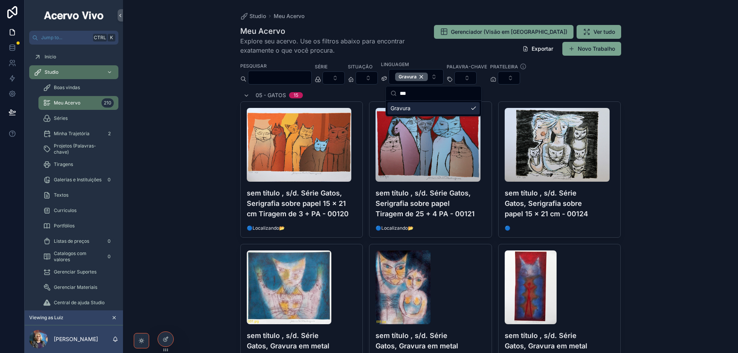
drag, startPoint x: 168, startPoint y: 130, endPoint x: 220, endPoint y: 118, distance: 53.6
click at [168, 130] on div "Studio Meu Acervo Meu Acervo Explore seu acervo. Use os filtros abaixo para enc…" at bounding box center [430, 176] width 615 height 353
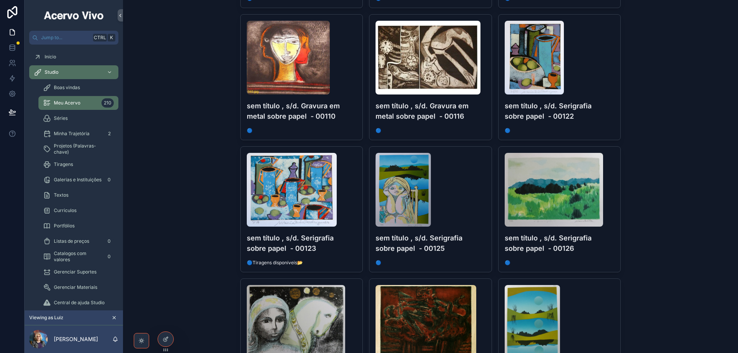
scroll to position [2768, 0]
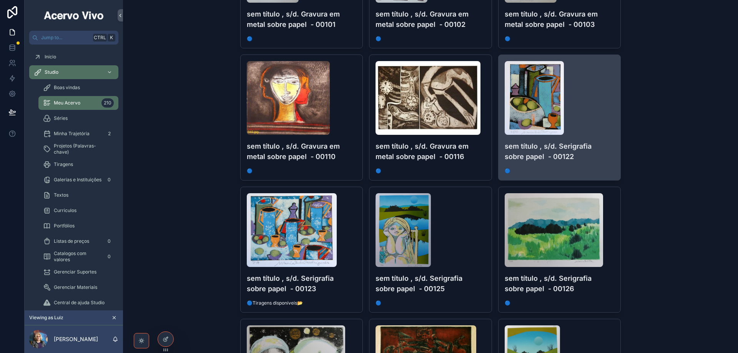
click at [588, 118] on div "scrollable content" at bounding box center [560, 98] width 110 height 74
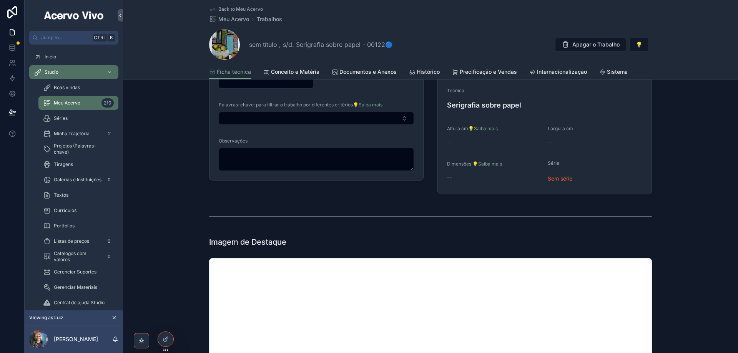
scroll to position [115, 0]
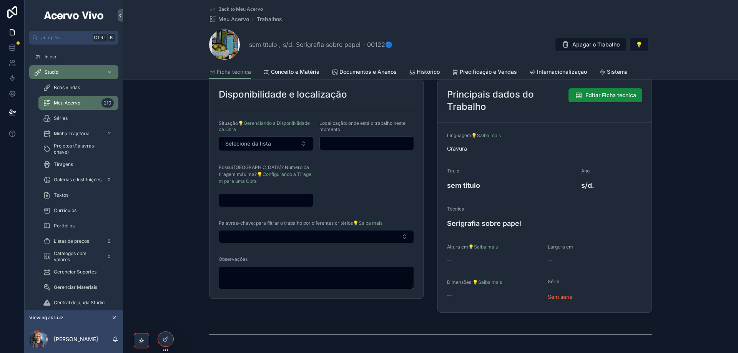
drag, startPoint x: 288, startPoint y: 199, endPoint x: 288, endPoint y: 195, distance: 4.2
click at [288, 199] on input "scrollable content" at bounding box center [266, 200] width 94 height 11
type input "**"
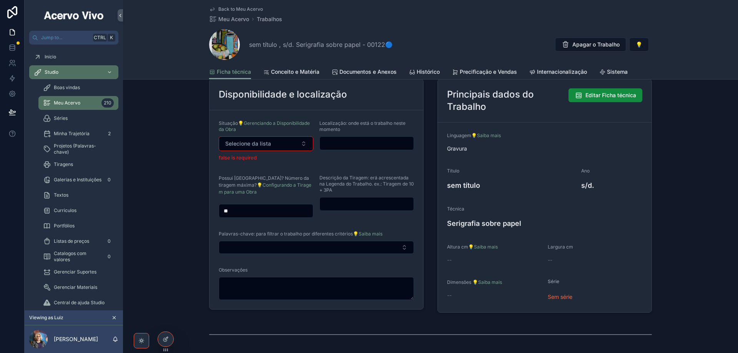
click at [331, 191] on span "Descrição da Tiragem: erá acrescentada na Legenda do Trabalho. ex.: Tiragem de …" at bounding box center [366, 184] width 95 height 18
click at [289, 150] on button "Selecione da lista" at bounding box center [266, 143] width 95 height 15
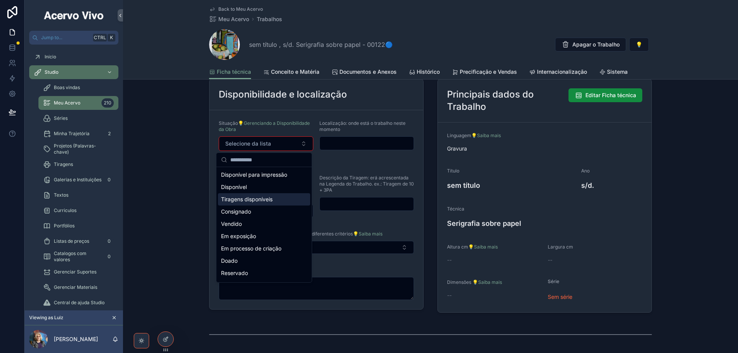
click at [276, 198] on div "Tiragens disponíveis" at bounding box center [264, 199] width 92 height 12
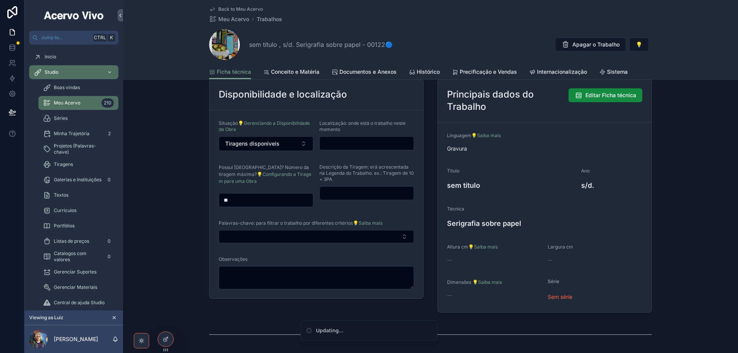
click at [355, 196] on input "scrollable content" at bounding box center [367, 193] width 94 height 11
type input "**********"
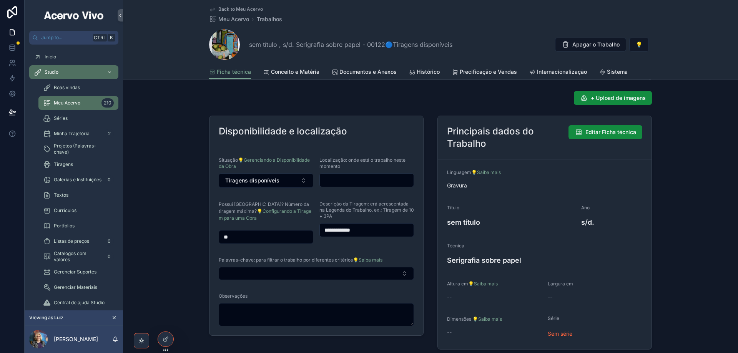
scroll to position [77, 0]
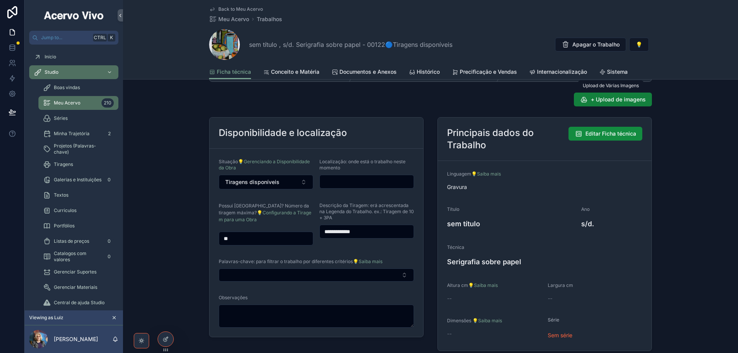
click at [609, 102] on span "+ Upload de imagens" at bounding box center [618, 100] width 55 height 8
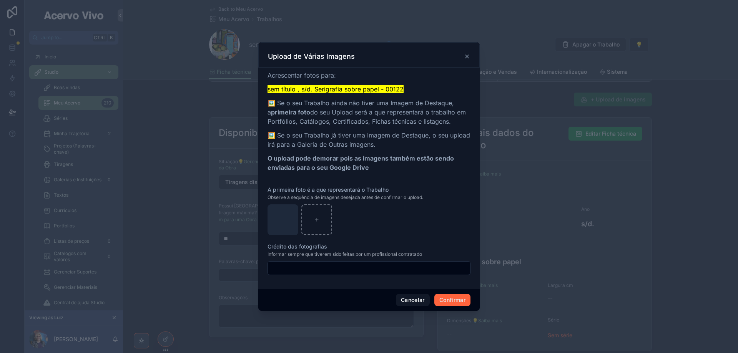
click at [450, 299] on button "Confirmar" at bounding box center [452, 300] width 36 height 12
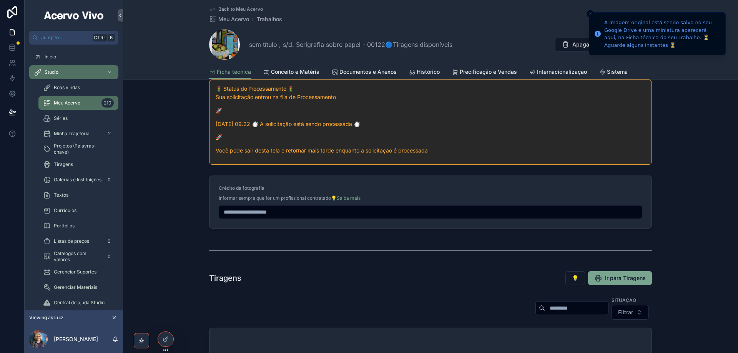
scroll to position [923, 0]
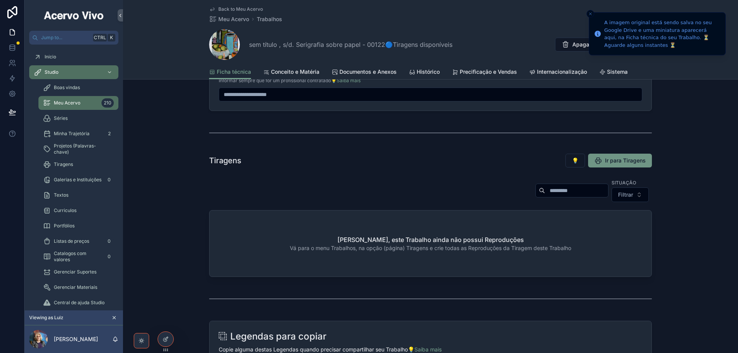
click at [639, 157] on span "Ir para Tiragens" at bounding box center [625, 161] width 41 height 8
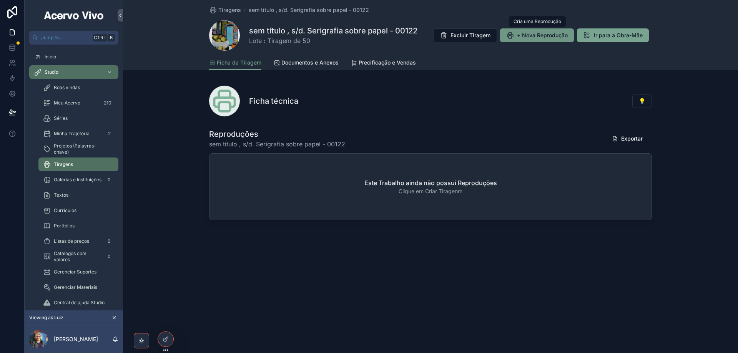
click at [543, 36] on span "+ Nova Reprodução" at bounding box center [542, 36] width 51 height 8
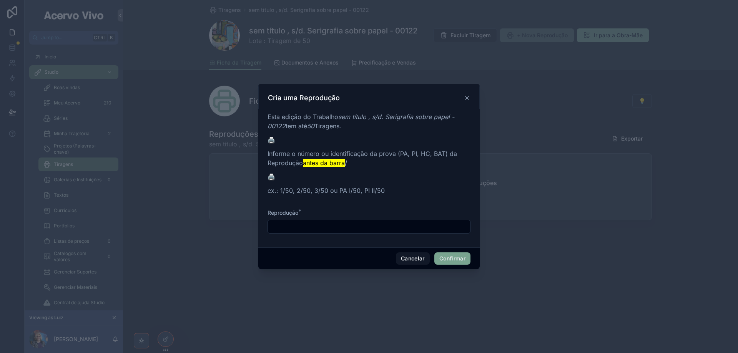
click at [303, 228] on input "text" at bounding box center [369, 226] width 202 height 11
type input "**"
click at [453, 258] on button "Confirmar" at bounding box center [452, 259] width 36 height 12
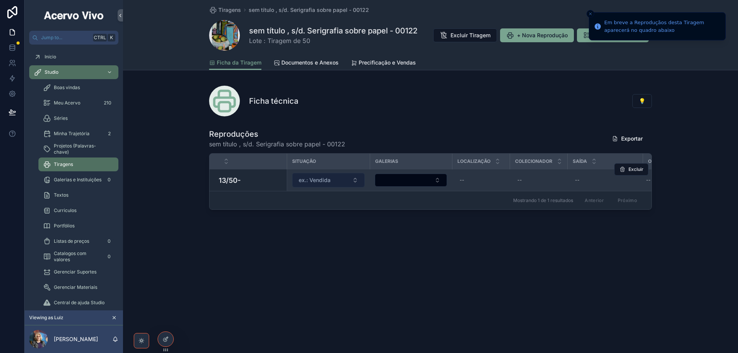
click at [317, 181] on span "ex.: Vendida" at bounding box center [315, 180] width 32 height 8
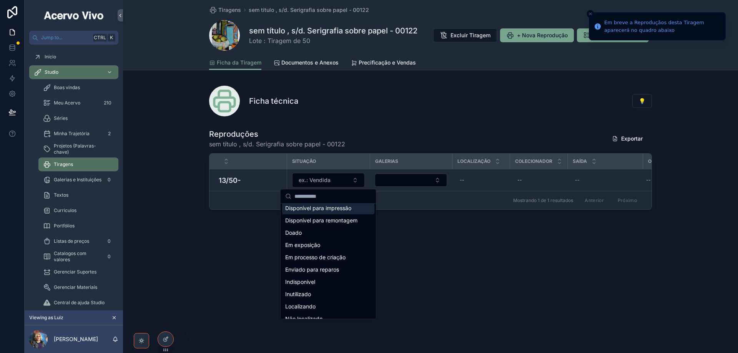
scroll to position [77, 0]
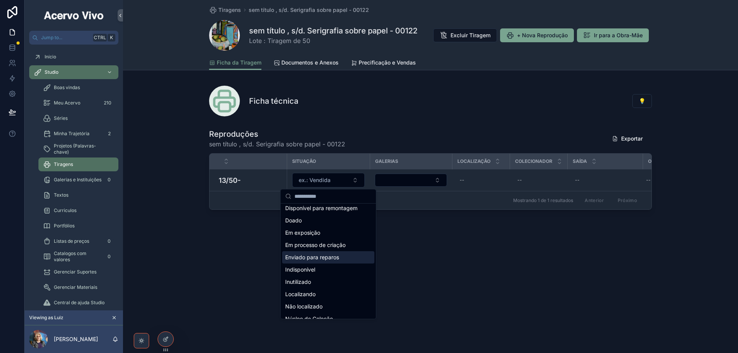
click at [325, 256] on span "Enviado para reparos" at bounding box center [312, 258] width 54 height 8
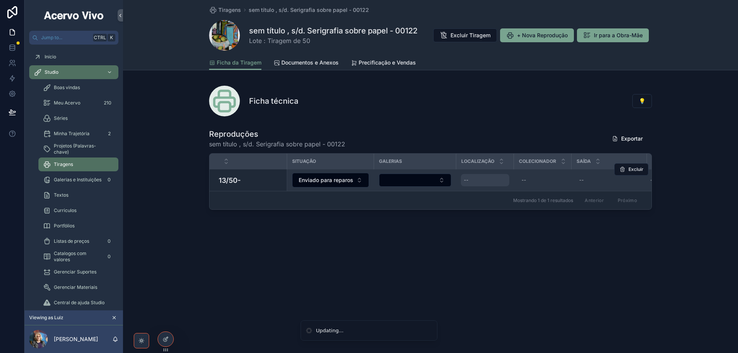
click at [473, 180] on div "--" at bounding box center [485, 180] width 48 height 12
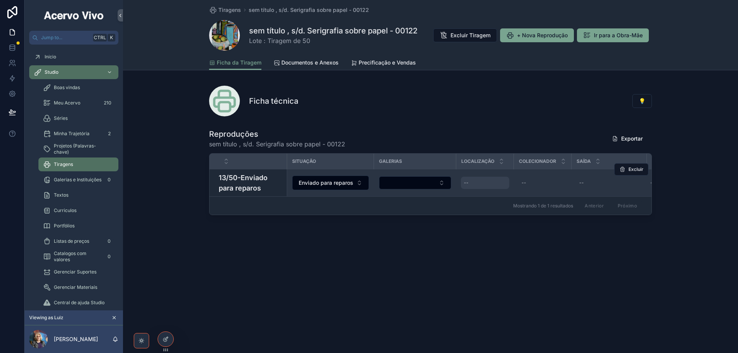
click at [479, 183] on div "--" at bounding box center [485, 183] width 48 height 12
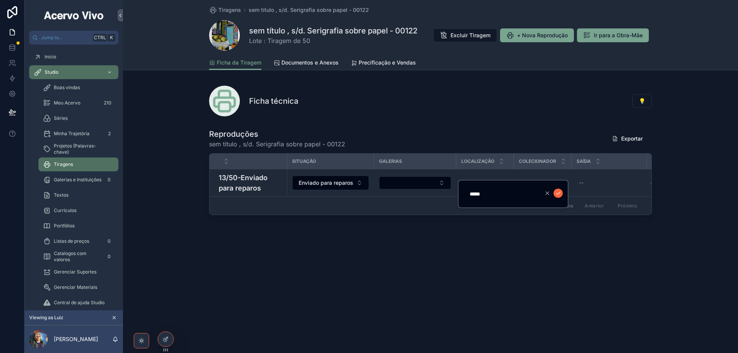
type input "*****"
click at [559, 194] on icon "scrollable content" at bounding box center [558, 193] width 6 height 6
click at [228, 12] on span "Tiragens" at bounding box center [229, 10] width 23 height 8
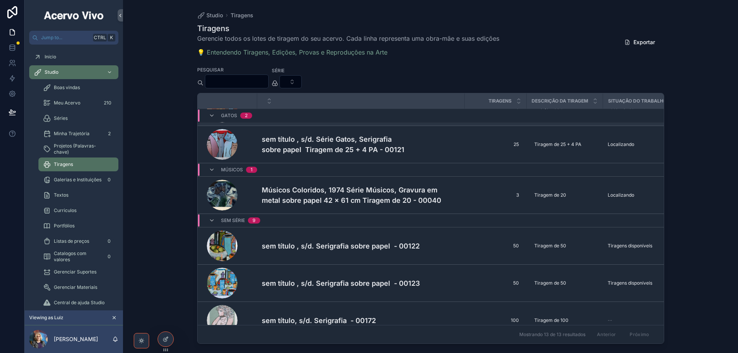
scroll to position [154, 0]
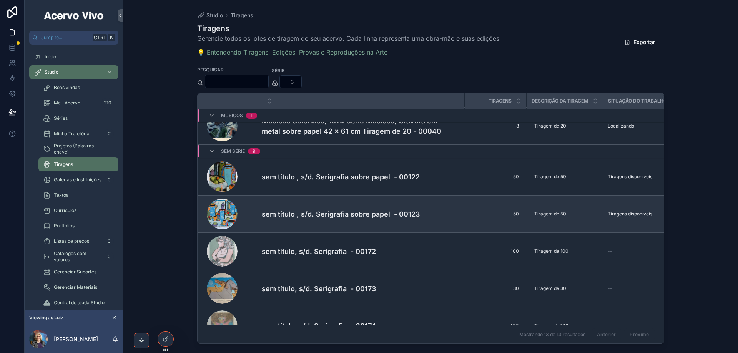
click at [315, 216] on h4 "sem título , s/d. Serigrafia sobre papel - 00123" at bounding box center [361, 214] width 198 height 10
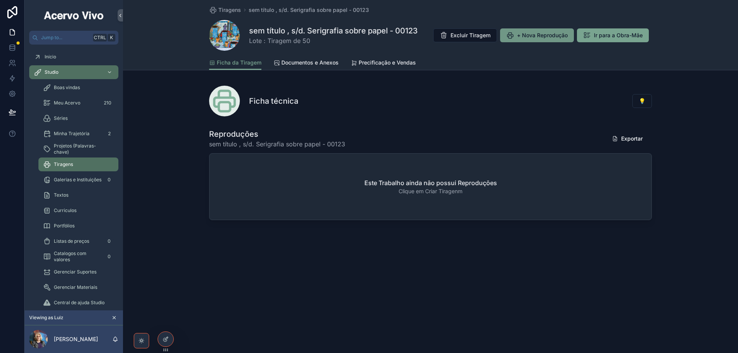
click at [540, 41] on button "+ Nova Reprodução" at bounding box center [537, 35] width 74 height 14
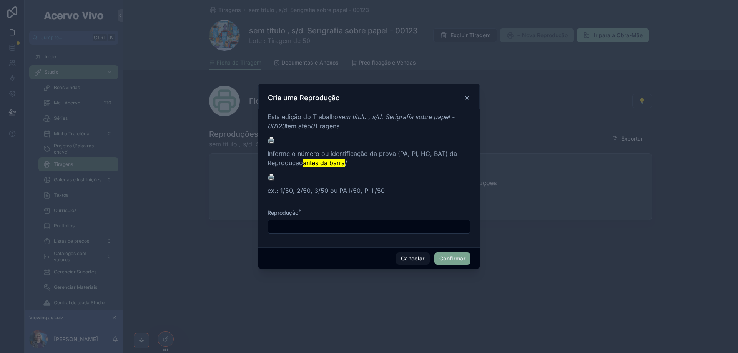
click at [336, 225] on input "text" at bounding box center [369, 226] width 202 height 11
type input "*"
click at [448, 258] on button "Confirmar" at bounding box center [452, 259] width 36 height 12
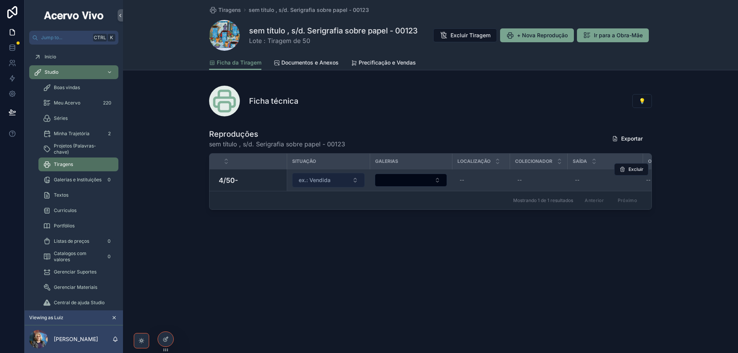
click at [348, 183] on button "ex.: Vendida" at bounding box center [328, 180] width 73 height 15
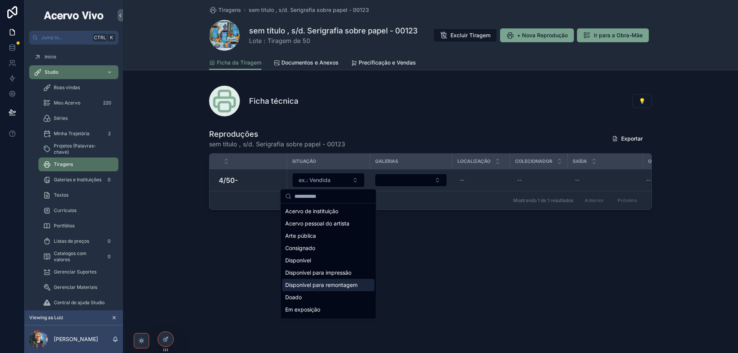
scroll to position [38, 0]
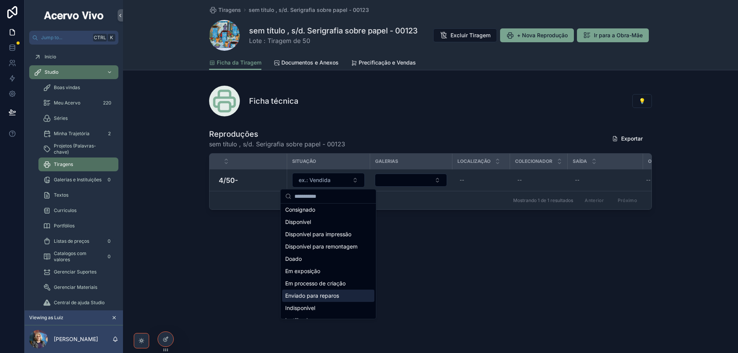
click at [323, 297] on span "Enviado para reparos" at bounding box center [312, 296] width 54 height 8
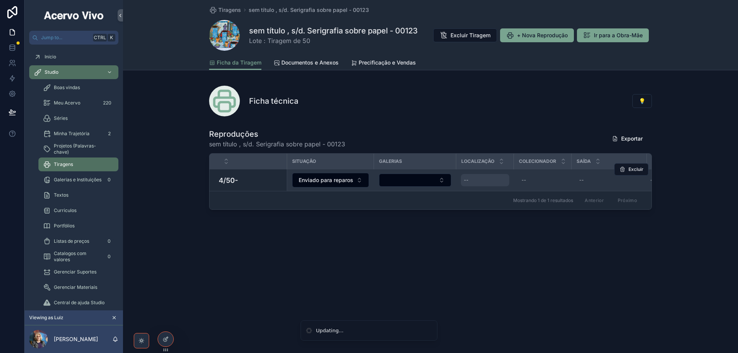
click at [479, 184] on div "--" at bounding box center [485, 180] width 48 height 12
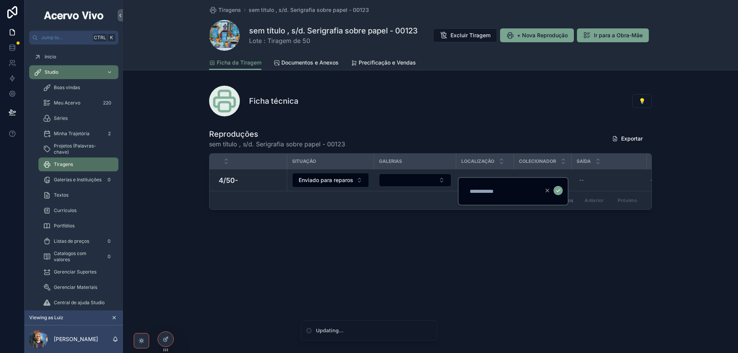
click at [479, 192] on input "scrollable content" at bounding box center [501, 191] width 73 height 11
type input "*****"
click at [559, 191] on icon "scrollable content" at bounding box center [558, 191] width 4 height 3
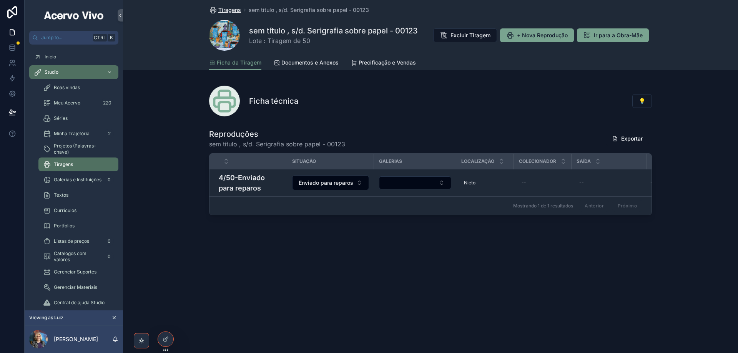
click at [226, 9] on span "Tiragens" at bounding box center [229, 10] width 23 height 8
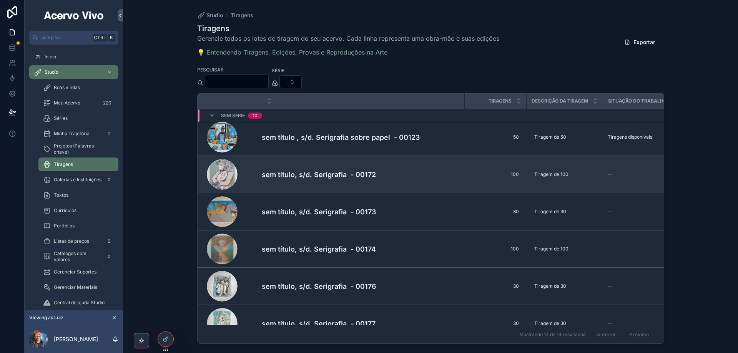
scroll to position [361, 0]
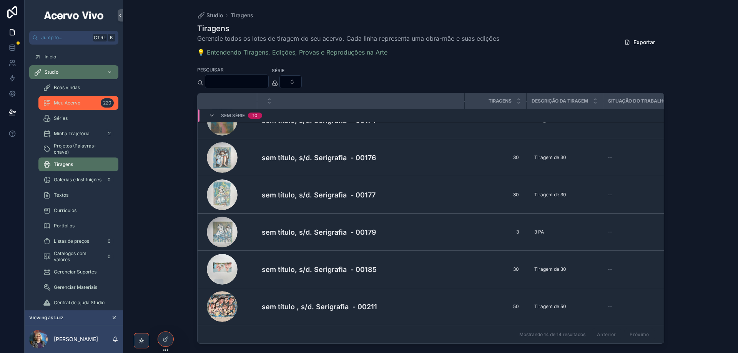
click at [70, 103] on span "Meu Acervo" at bounding box center [67, 103] width 27 height 6
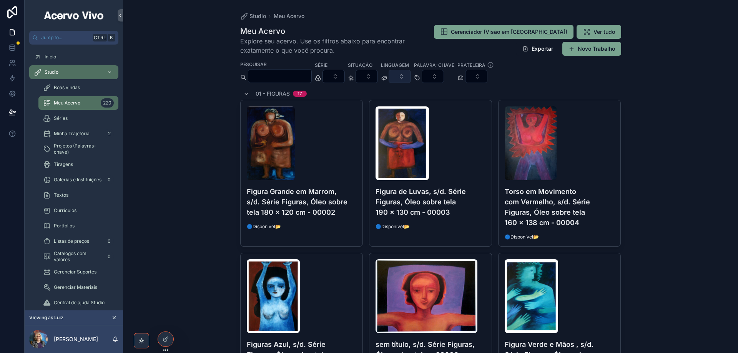
click at [411, 75] on button "Select Button" at bounding box center [400, 76] width 22 height 13
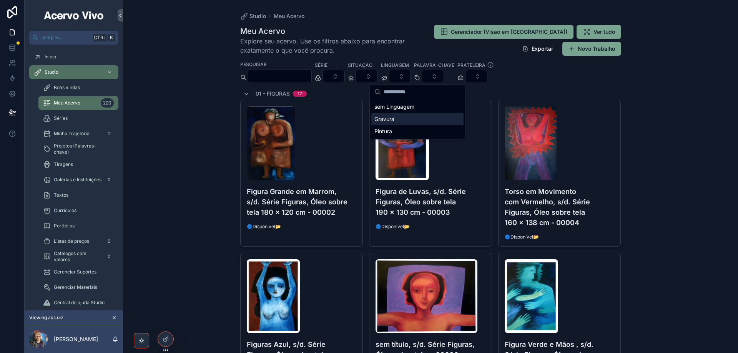
click at [409, 118] on div "Gravura" at bounding box center [417, 119] width 92 height 12
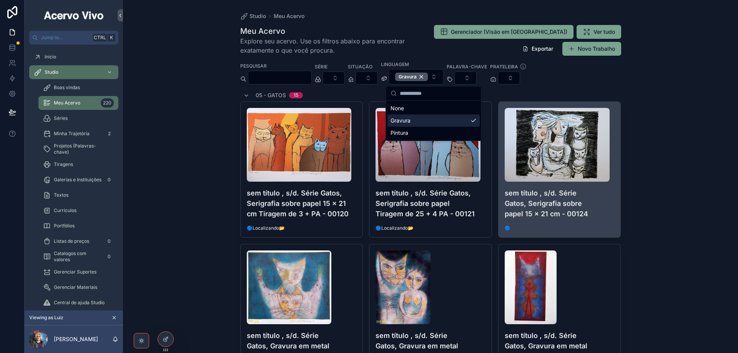
click at [587, 198] on h4 "sem título , s/d. Série Gatos, Serigrafia sobre papel 15 x 21 cm - 00124" at bounding box center [560, 203] width 110 height 31
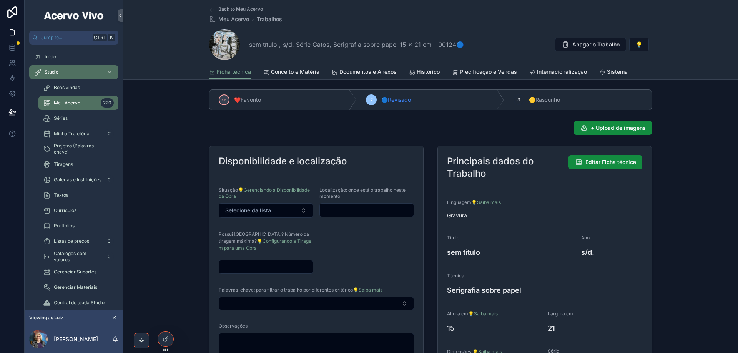
scroll to position [115, 0]
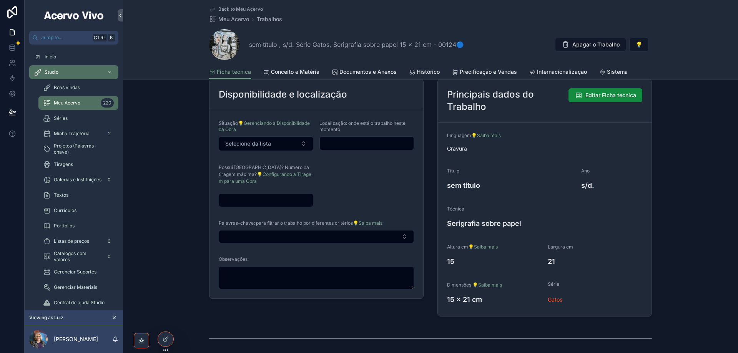
click at [270, 198] on input "scrollable content" at bounding box center [266, 200] width 94 height 11
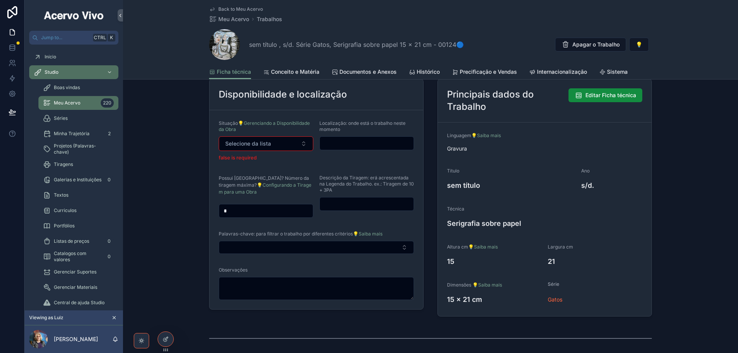
type input "*"
drag, startPoint x: 344, startPoint y: 193, endPoint x: 343, endPoint y: 197, distance: 4.4
click at [343, 193] on span "Descrição da Tiragem: erá acrescentada na Legenda do Trabalho. ex.: Tiragem de …" at bounding box center [366, 184] width 95 height 18
click at [342, 202] on input "scrollable content" at bounding box center [367, 204] width 94 height 11
type input "****"
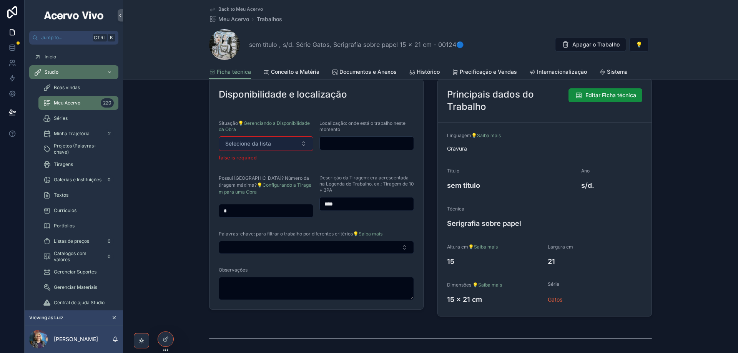
click at [283, 146] on button "Selecione da lista" at bounding box center [266, 143] width 95 height 15
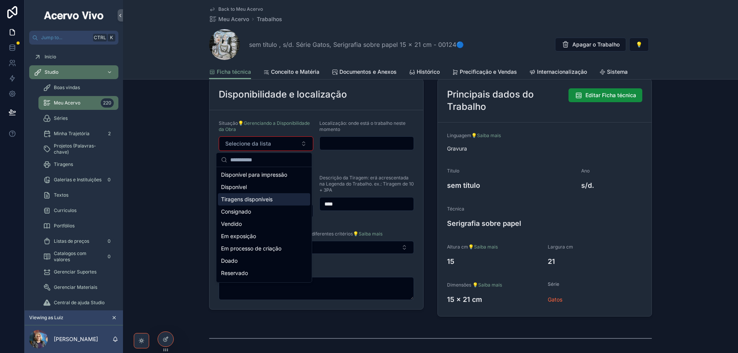
click at [258, 201] on span "Tiragens disponíveis" at bounding box center [247, 200] width 52 height 8
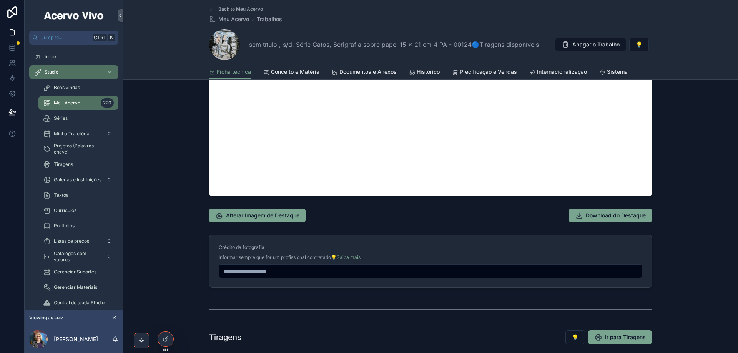
scroll to position [807, 0]
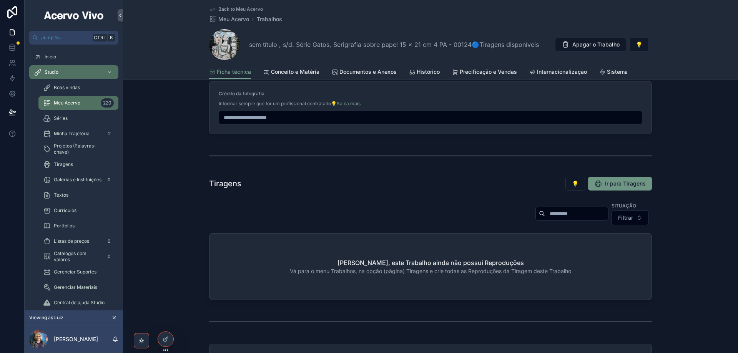
click at [628, 183] on span "Ir para Tiragens" at bounding box center [625, 184] width 41 height 8
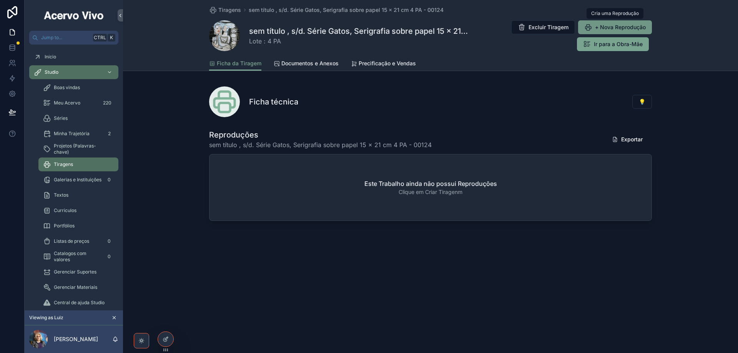
click at [609, 26] on span "+ Nova Reprodução" at bounding box center [620, 27] width 51 height 8
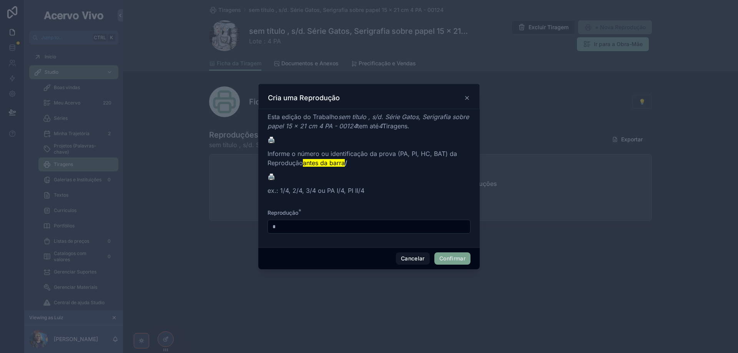
drag, startPoint x: 322, startPoint y: 227, endPoint x: 269, endPoint y: 227, distance: 53.1
click at [269, 227] on input "*" at bounding box center [369, 226] width 202 height 11
type input "*"
type input "****"
click at [450, 261] on button "Confirmar" at bounding box center [452, 259] width 36 height 12
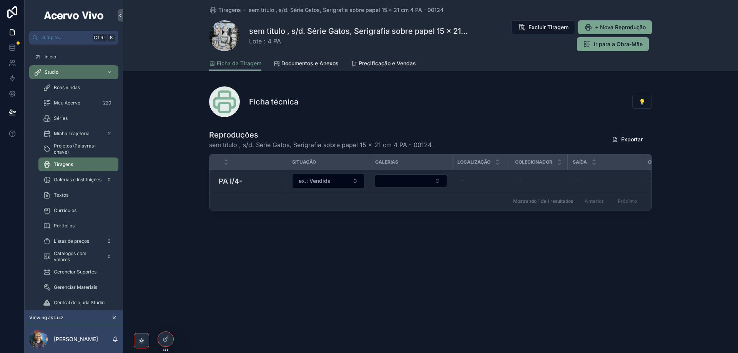
click at [331, 181] on button "ex.: Vendida" at bounding box center [328, 181] width 73 height 15
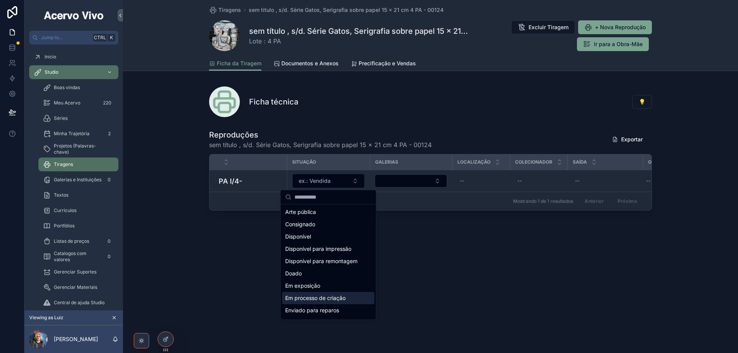
scroll to position [38, 0]
click at [336, 296] on span "Enviado para reparos" at bounding box center [312, 297] width 54 height 8
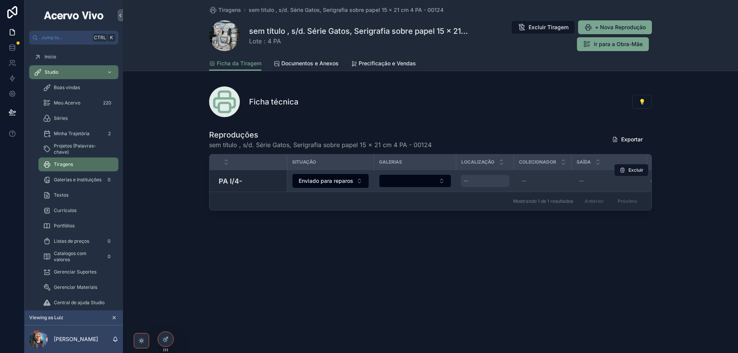
click at [471, 182] on div "--" at bounding box center [485, 181] width 48 height 12
click at [477, 181] on div "--" at bounding box center [485, 181] width 48 height 12
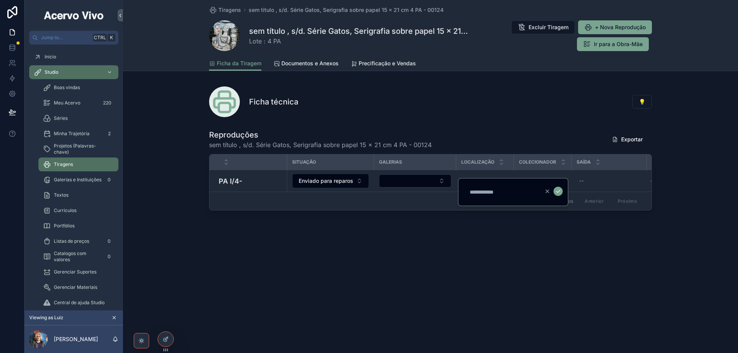
click at [479, 191] on input "scrollable content" at bounding box center [501, 192] width 73 height 11
type input "*****"
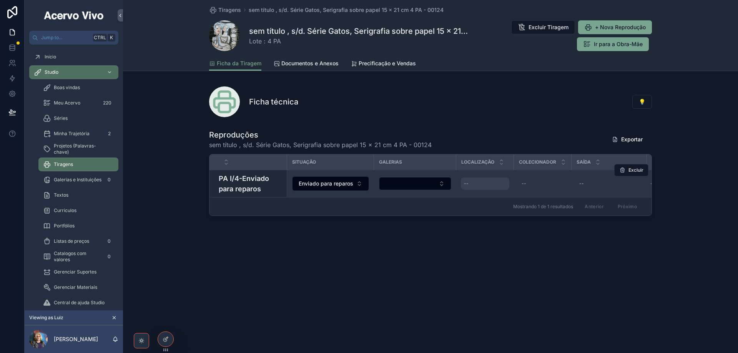
click at [486, 186] on div "--" at bounding box center [485, 184] width 48 height 12
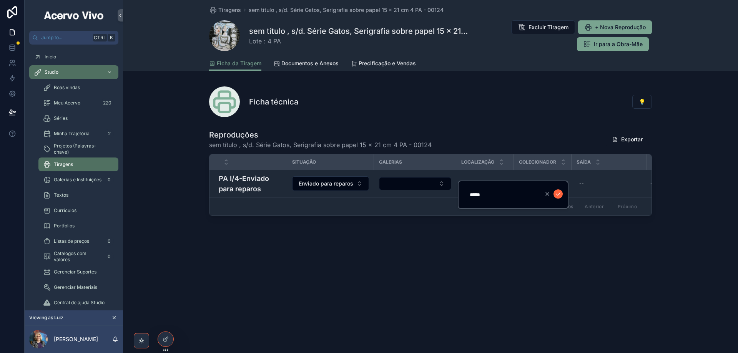
click at [557, 195] on icon "scrollable content" at bounding box center [558, 194] width 6 height 6
click at [233, 10] on span "Tiragens" at bounding box center [229, 10] width 23 height 8
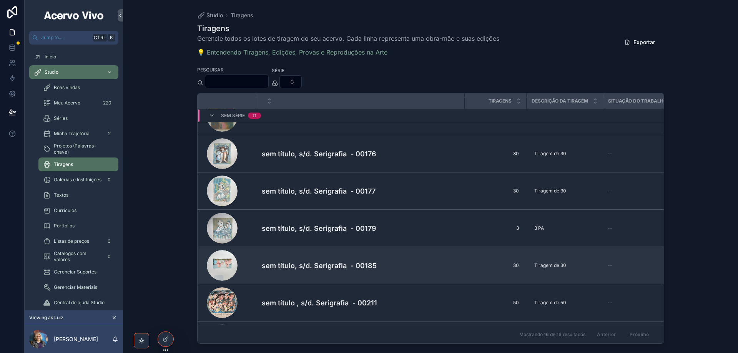
scroll to position [446, 0]
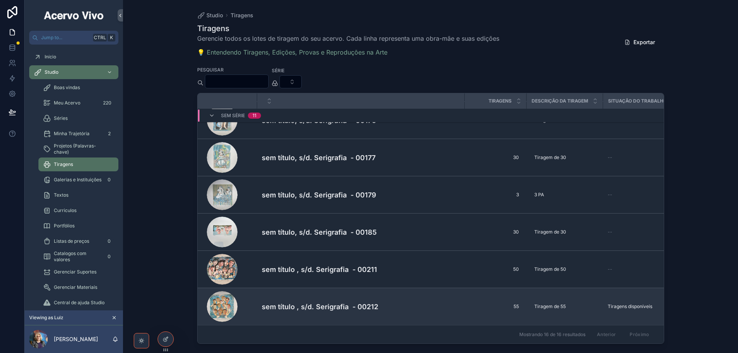
click at [331, 306] on h4 "sem título , s/d. Serigrafia - 00212" at bounding box center [361, 307] width 198 height 10
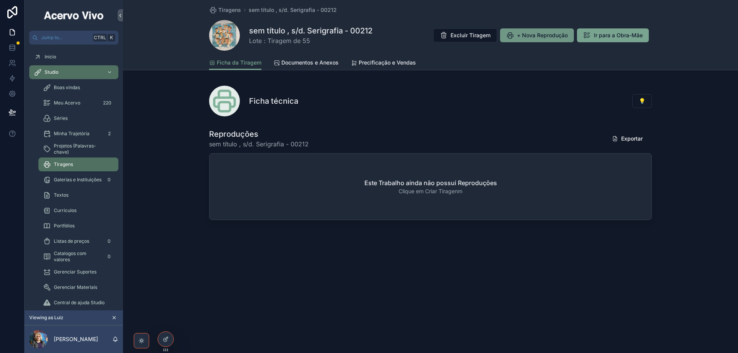
click at [544, 37] on span "+ Nova Reprodução" at bounding box center [542, 36] width 51 height 8
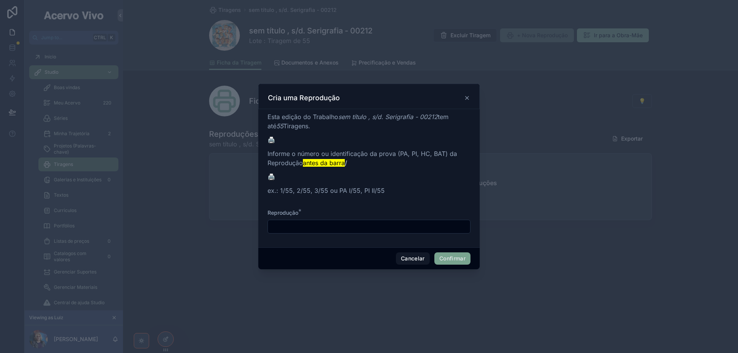
click at [290, 227] on input "text" at bounding box center [369, 226] width 202 height 11
type input "**"
click at [447, 260] on button "Confirmar" at bounding box center [452, 259] width 36 height 12
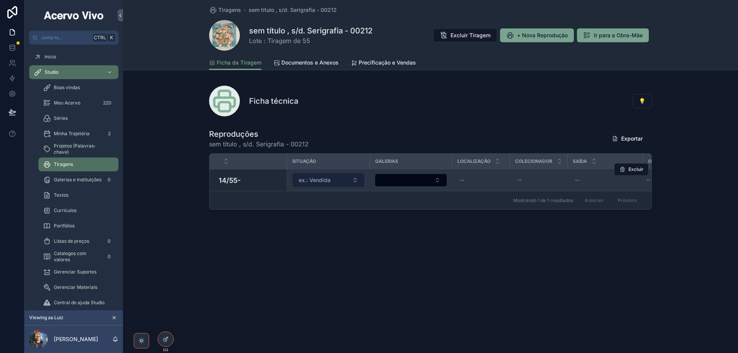
click at [344, 180] on button "ex.: Vendida" at bounding box center [328, 180] width 73 height 15
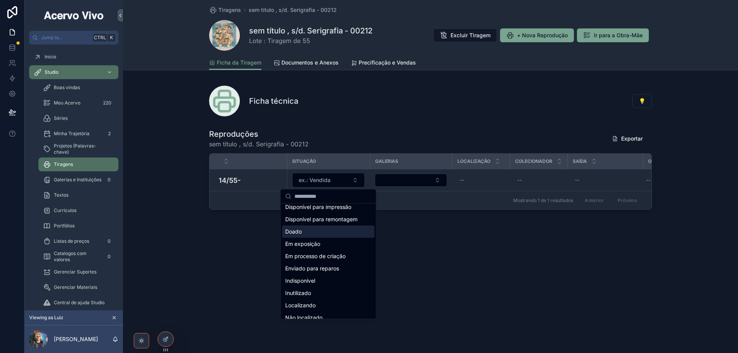
scroll to position [77, 0]
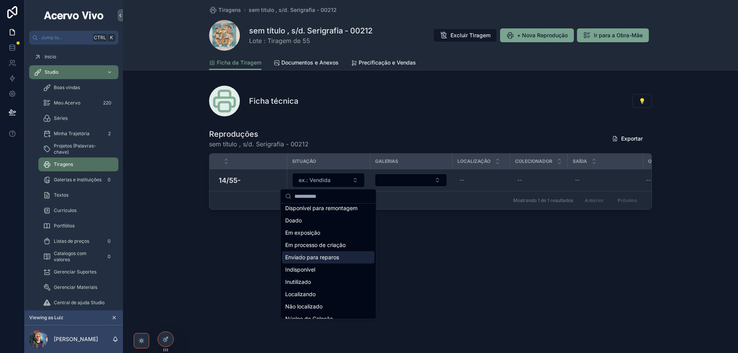
click at [329, 254] on span "Enviado para reparos" at bounding box center [312, 258] width 54 height 8
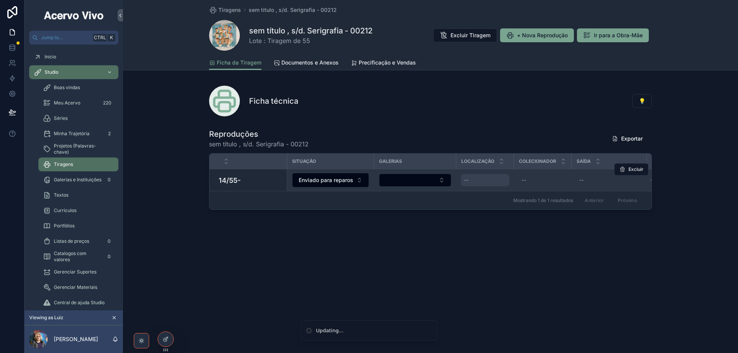
click at [491, 185] on div "--" at bounding box center [485, 180] width 48 height 12
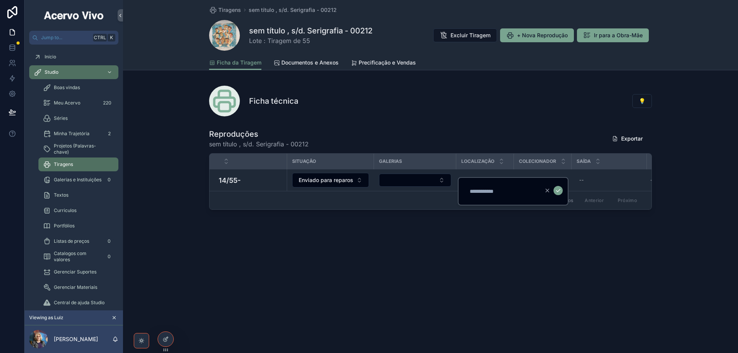
click at [482, 193] on input "scrollable content" at bounding box center [501, 191] width 73 height 11
type input "*****"
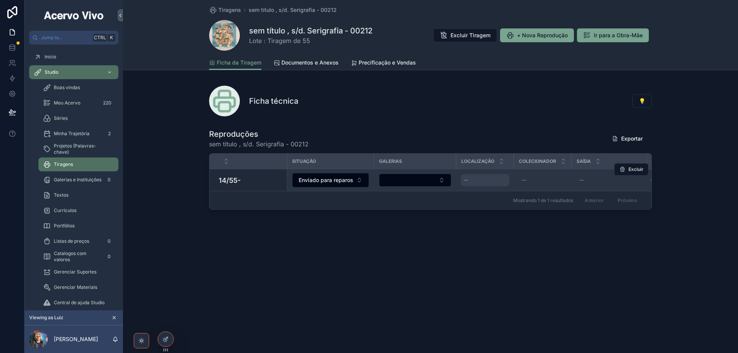
click at [489, 183] on div "--" at bounding box center [485, 180] width 48 height 12
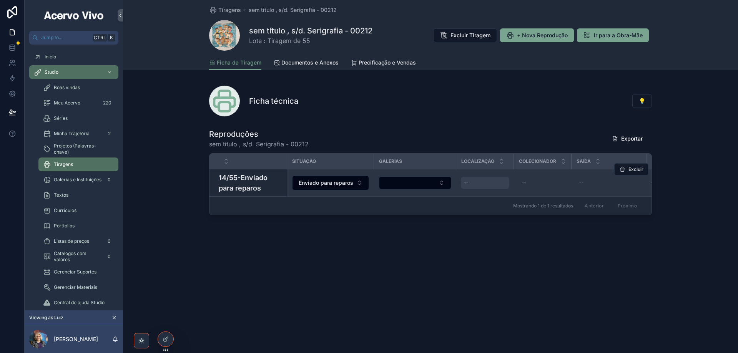
click at [492, 182] on div "--" at bounding box center [485, 183] width 48 height 12
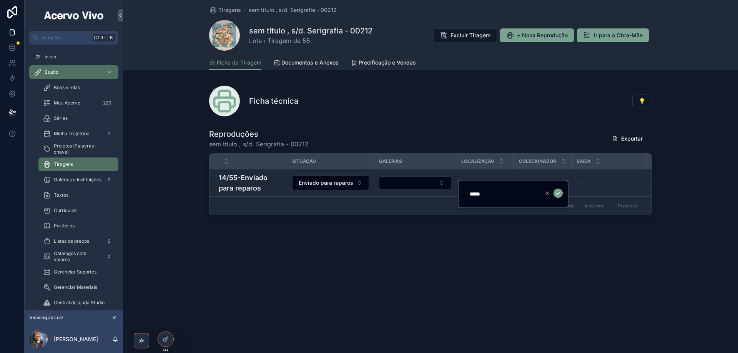
drag, startPoint x: 558, startPoint y: 193, endPoint x: 553, endPoint y: 198, distance: 7.1
click at [558, 193] on icon "scrollable content" at bounding box center [558, 193] width 6 height 6
click at [228, 10] on span "Tiragens" at bounding box center [229, 10] width 23 height 8
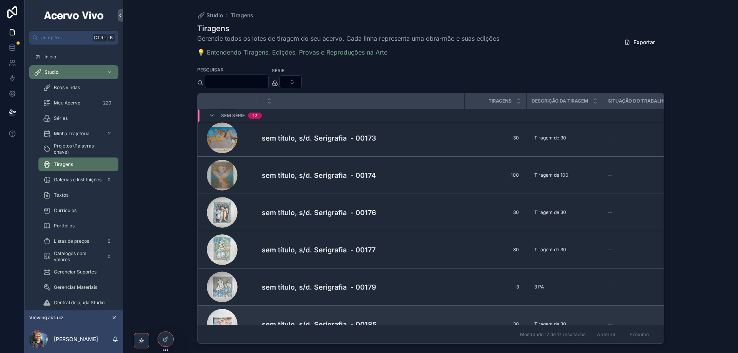
scroll to position [483, 0]
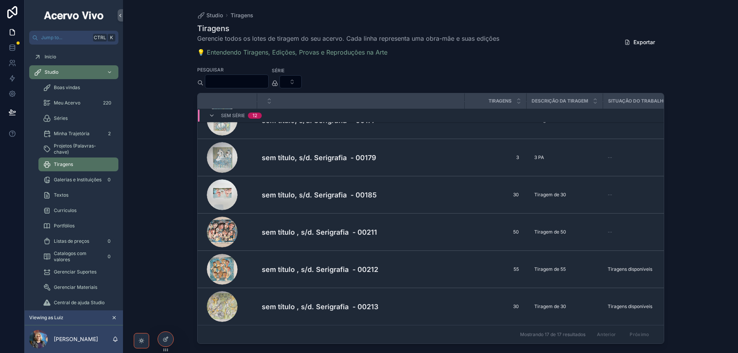
click at [331, 302] on h4 "sem título , s/d. Serigrafia - 00213" at bounding box center [361, 307] width 198 height 10
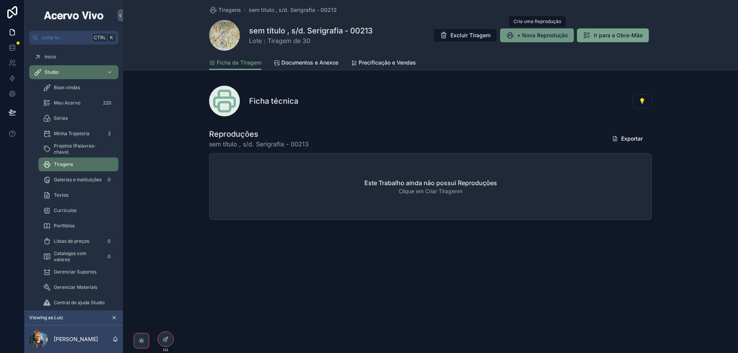
click at [531, 38] on span "+ Nova Reprodução" at bounding box center [542, 36] width 51 height 8
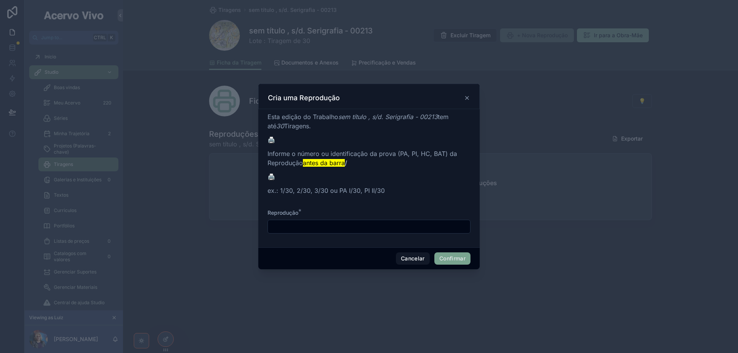
click at [303, 226] on input "text" at bounding box center [369, 226] width 202 height 11
type input "**"
click at [447, 261] on button "Confirmar" at bounding box center [452, 259] width 36 height 12
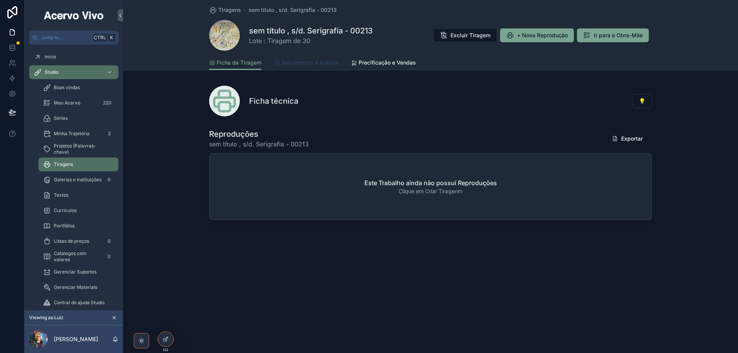
drag, startPoint x: 293, startPoint y: 58, endPoint x: 312, endPoint y: 58, distance: 18.8
click at [294, 58] on link "Documentos e Anexos" at bounding box center [306, 63] width 65 height 15
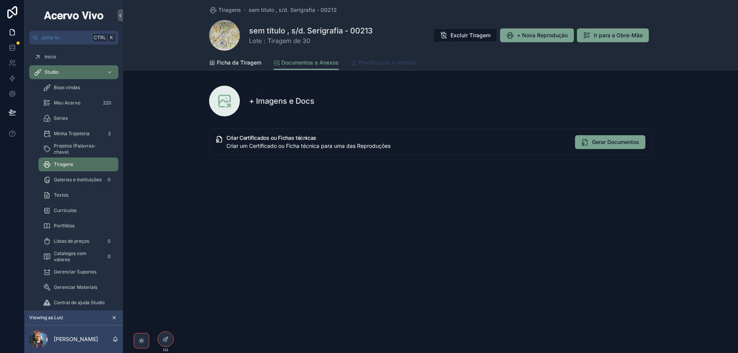
click at [404, 62] on span "Precificação e Vendas" at bounding box center [387, 63] width 57 height 8
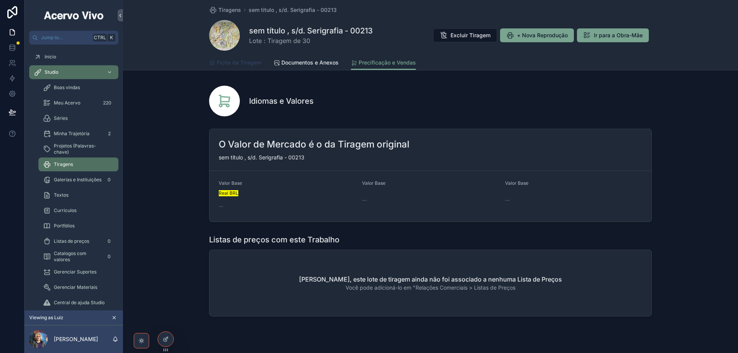
click at [246, 60] on span "Ficha da Tiragem" at bounding box center [239, 63] width 45 height 8
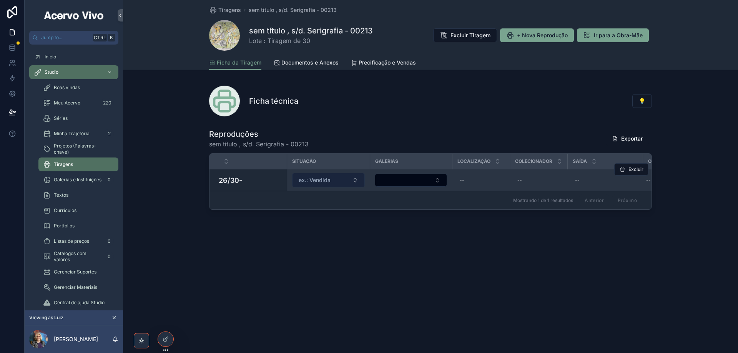
click at [328, 180] on span "ex.: Vendida" at bounding box center [315, 180] width 32 height 8
click at [324, 183] on span "ex.: Vendida" at bounding box center [315, 180] width 32 height 8
click at [308, 183] on span "ex.: Vendida" at bounding box center [315, 180] width 32 height 8
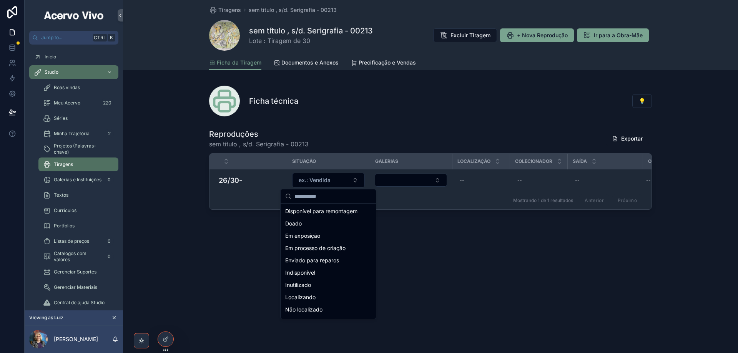
scroll to position [77, 0]
click at [311, 260] on span "Enviado para reparos" at bounding box center [312, 258] width 54 height 8
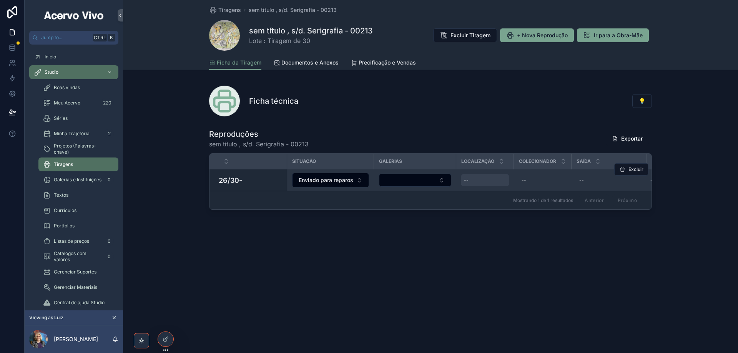
click at [477, 179] on div "--" at bounding box center [485, 180] width 48 height 12
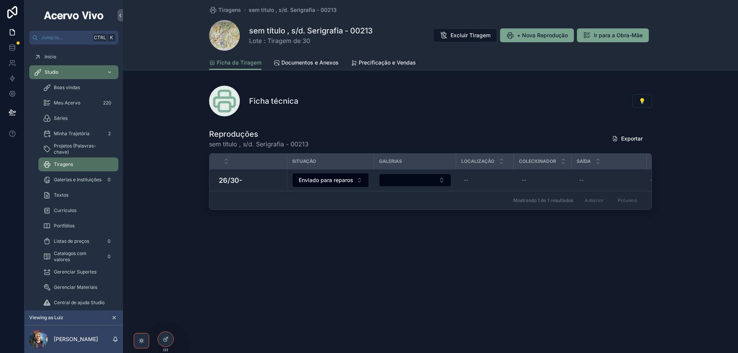
click at [486, 193] on div "Mostrando 1 de 1 resultados [PERSON_NAME]" at bounding box center [431, 200] width 442 height 18
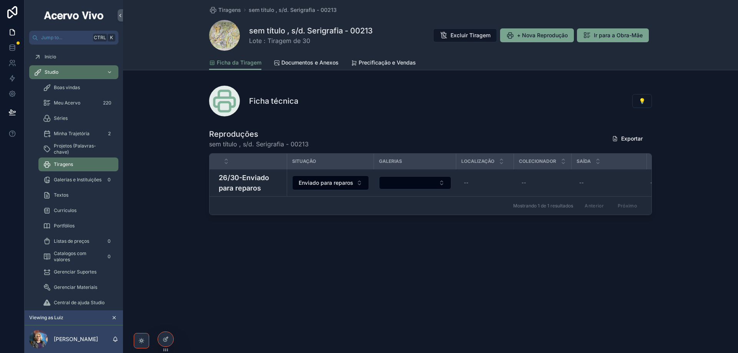
click at [486, 180] on div "--" at bounding box center [485, 183] width 48 height 12
click at [488, 197] on input "scrollable content" at bounding box center [501, 194] width 73 height 11
type input "*****"
click at [558, 193] on icon "scrollable content" at bounding box center [558, 193] width 6 height 6
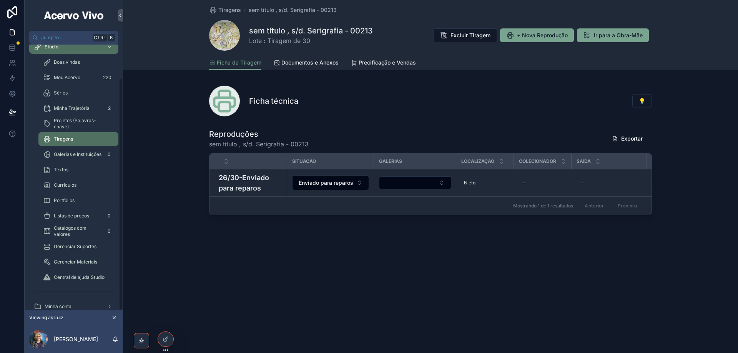
scroll to position [38, 0]
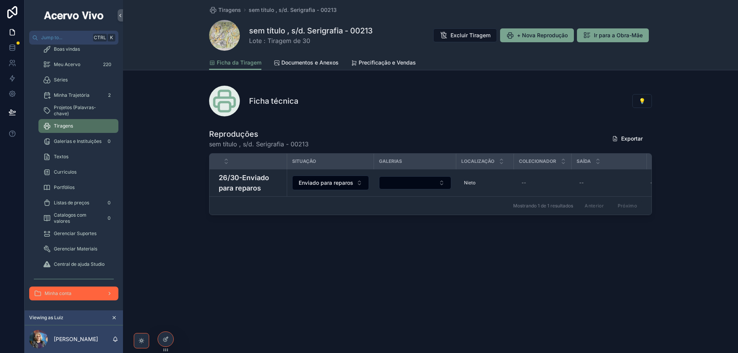
click at [77, 291] on div "Minha conta" at bounding box center [74, 294] width 80 height 12
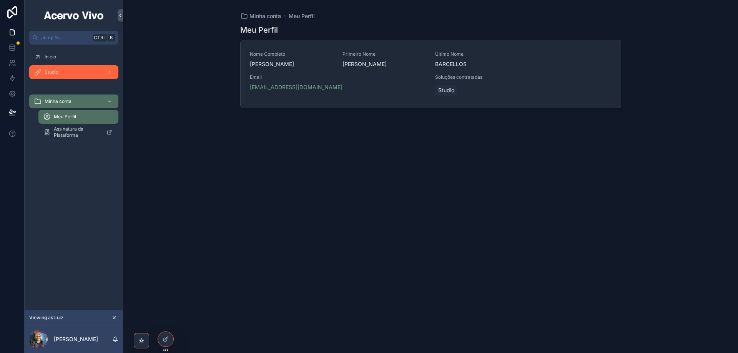
click at [62, 71] on div "Studio" at bounding box center [74, 72] width 80 height 12
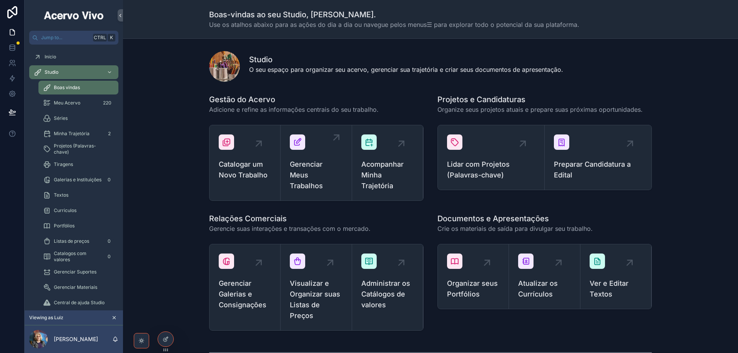
click at [323, 172] on span "Gerenciar Meus Trabalhos" at bounding box center [316, 175] width 52 height 32
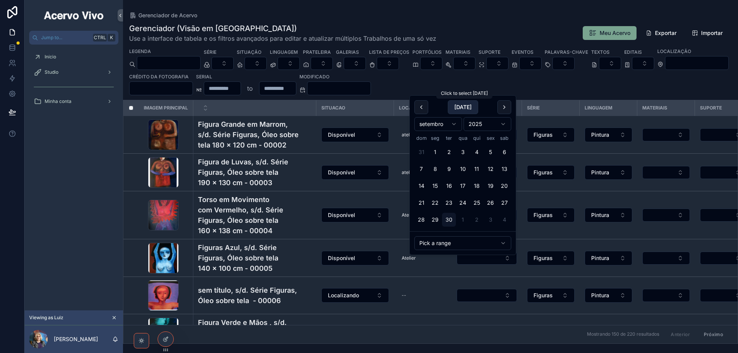
click at [463, 106] on button "[DATE]" at bounding box center [463, 107] width 30 height 14
type input "**********"
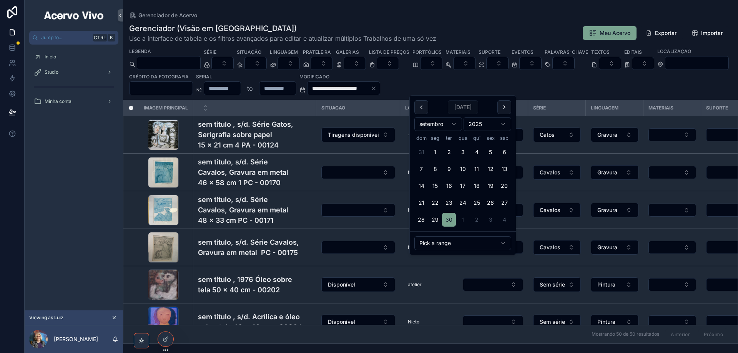
click at [463, 31] on div "Gerenciador (Visão em Tabela) Use a interface de tabela e os filtros avançados …" at bounding box center [430, 33] width 603 height 20
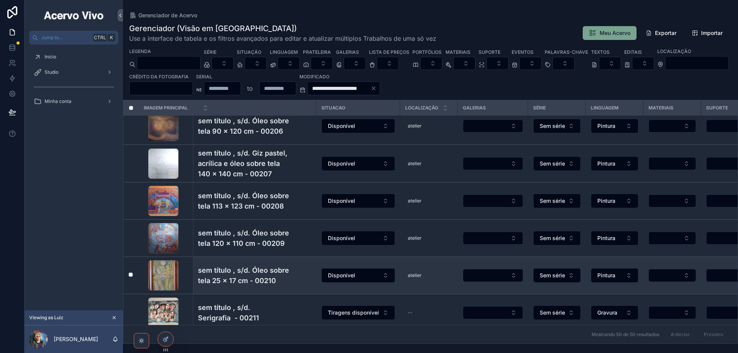
scroll to position [1661, 0]
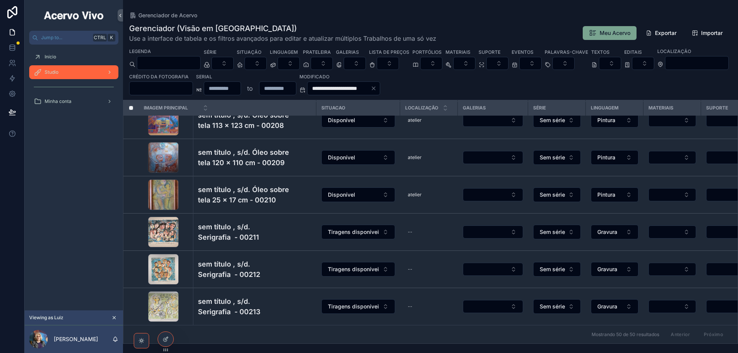
click at [80, 67] on div "Studio" at bounding box center [74, 72] width 80 height 12
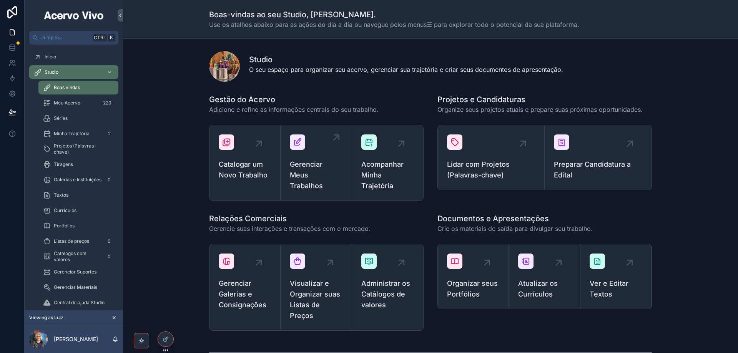
click at [310, 178] on span "Gerenciar Meus Trabalhos" at bounding box center [316, 175] width 52 height 32
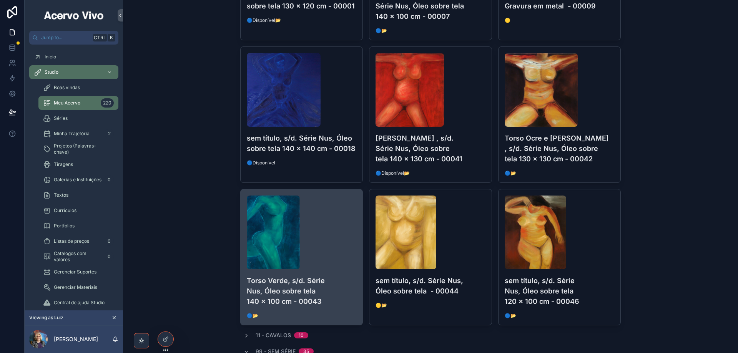
scroll to position [2691, 0]
click at [324, 220] on div "scrollable content" at bounding box center [302, 232] width 110 height 74
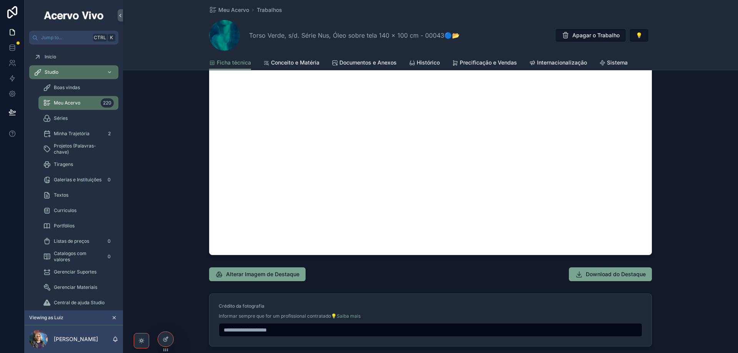
scroll to position [692, 0]
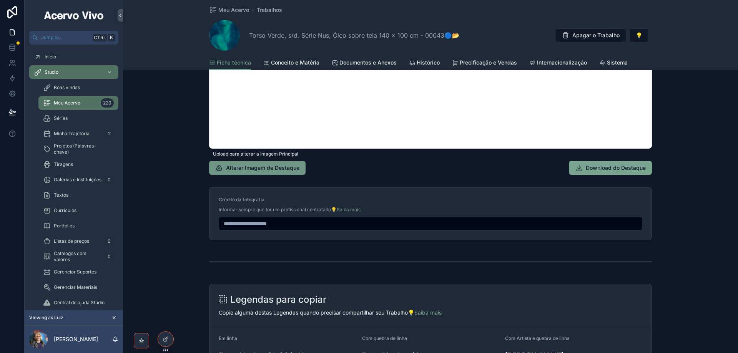
click at [241, 170] on span "Alterar Imagem de Destaque" at bounding box center [262, 168] width 73 height 8
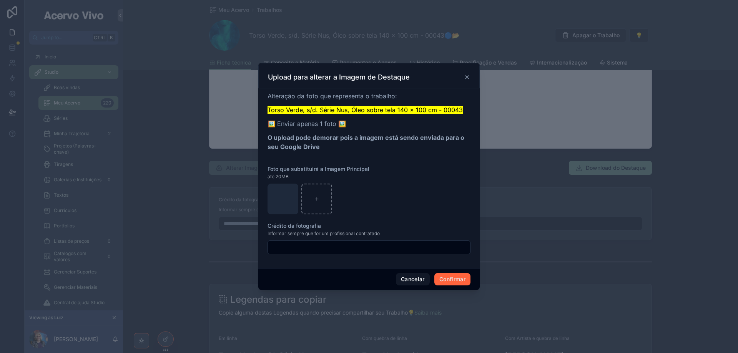
click at [448, 279] on button "Confirmar" at bounding box center [452, 279] width 36 height 12
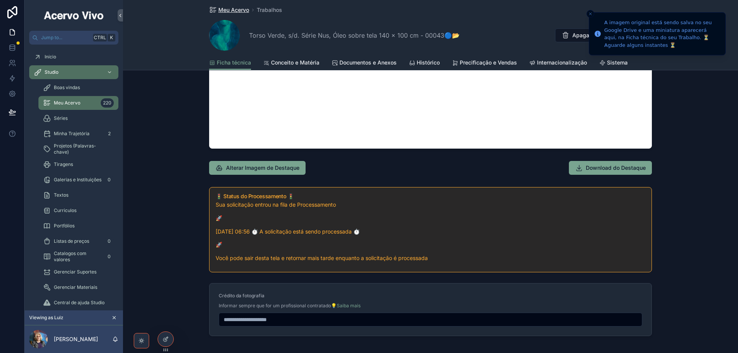
click at [231, 8] on span "Meu Acervo" at bounding box center [233, 10] width 31 height 8
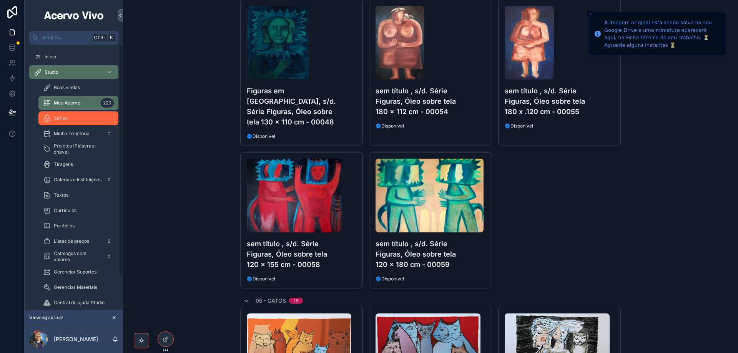
click at [82, 120] on div "Séries" at bounding box center [78, 118] width 71 height 12
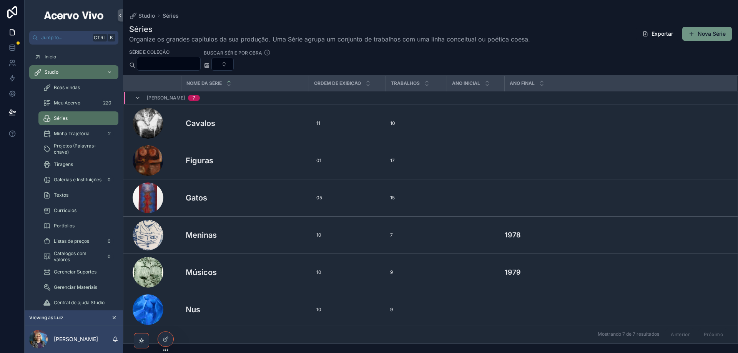
click at [709, 34] on button "Nova Série" at bounding box center [707, 34] width 50 height 14
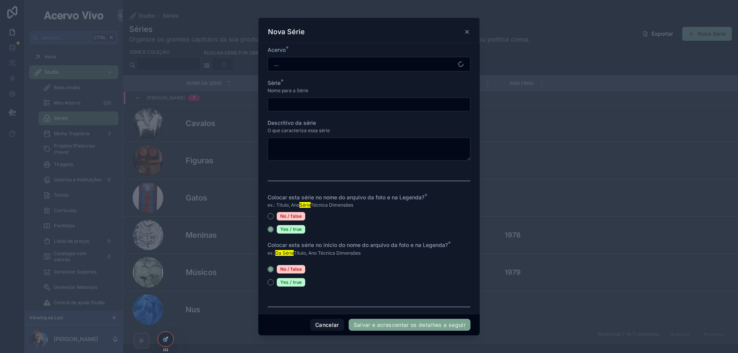
click at [303, 104] on input "scrollable content" at bounding box center [369, 104] width 202 height 11
type input "*"
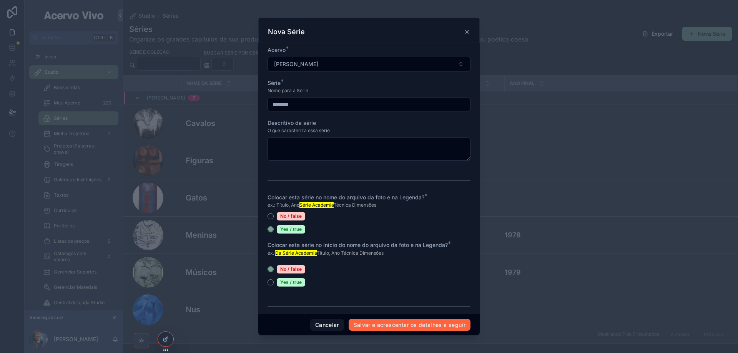
type input "********"
click at [376, 327] on button "Salvar e acrescentar os detalhes a seguir" at bounding box center [410, 325] width 122 height 12
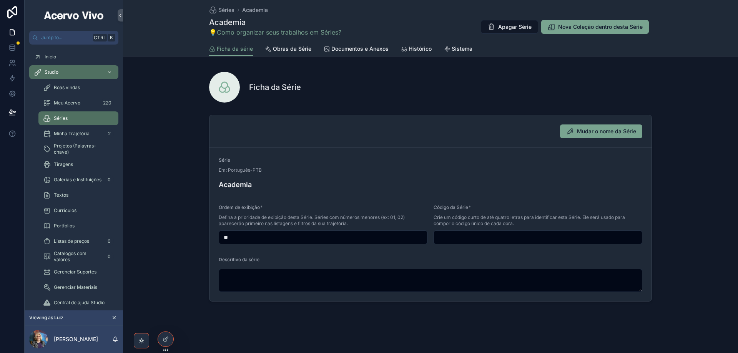
click at [226, 239] on input "**" at bounding box center [323, 237] width 208 height 11
type input "**"
click at [444, 238] on input "scrollable content" at bounding box center [538, 237] width 208 height 11
type input "****"
click at [78, 103] on span "Meu Acervo" at bounding box center [67, 103] width 27 height 6
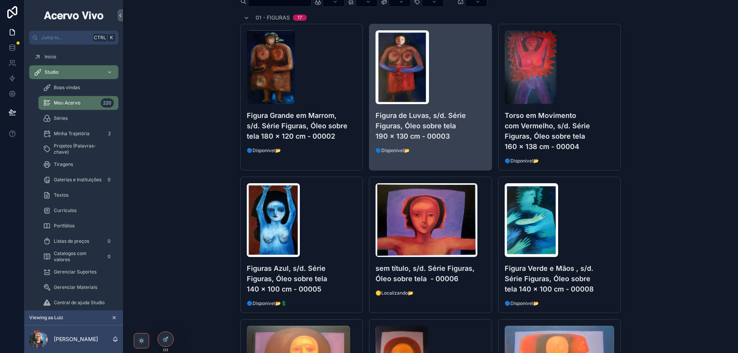
scroll to position [77, 0]
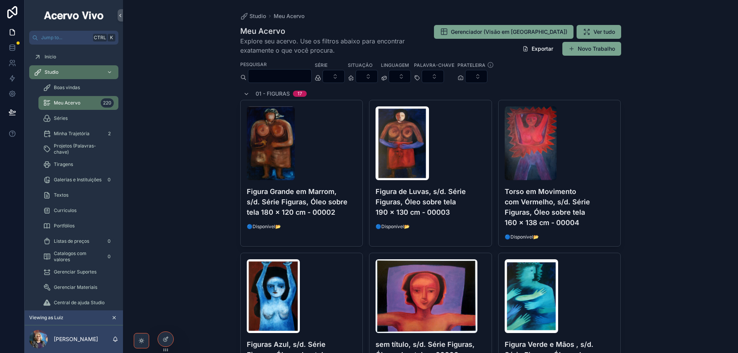
scroll to position [77, 0]
